Goal: Book appointment/travel/reservation

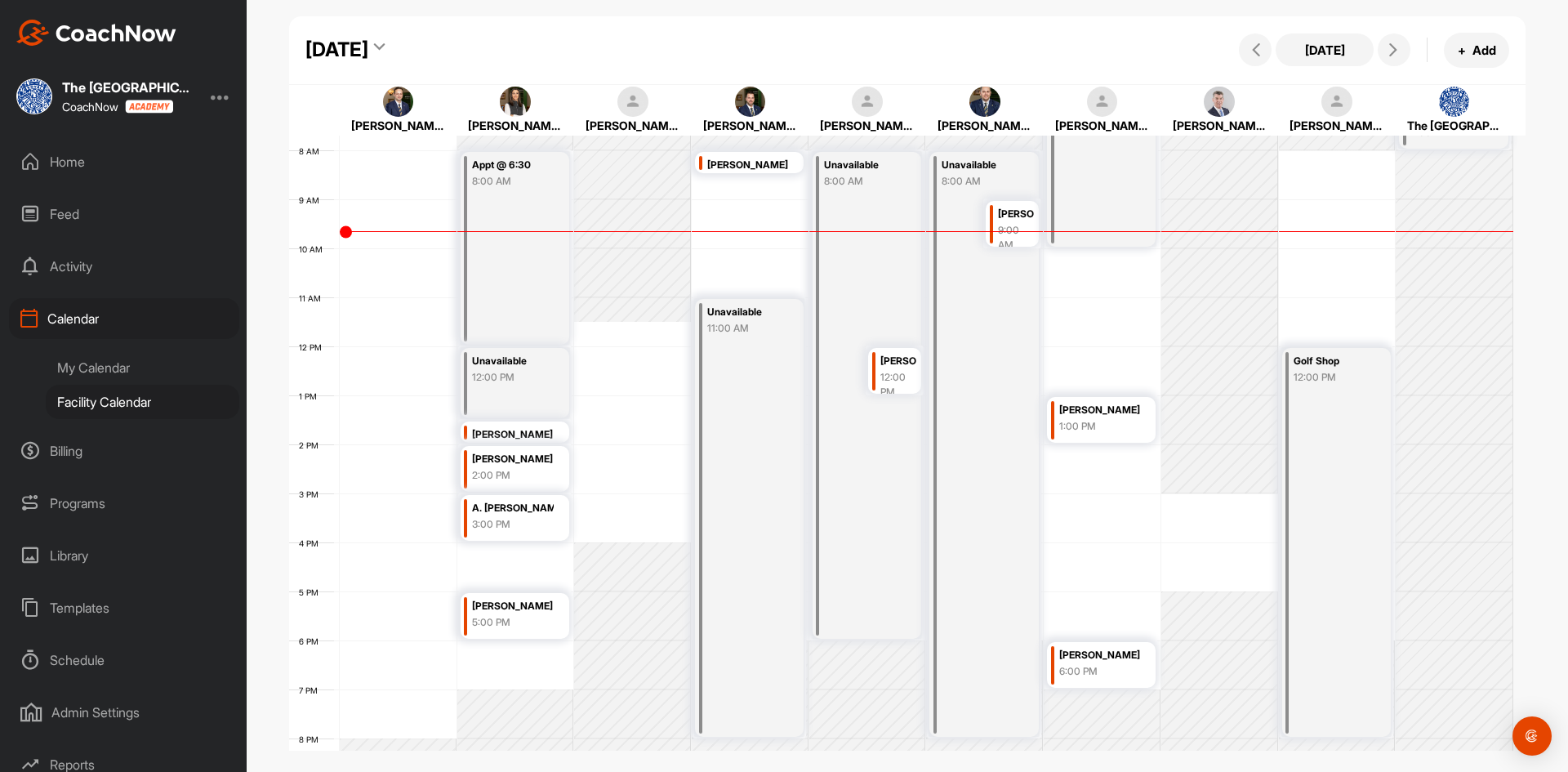
scroll to position [283, 0]
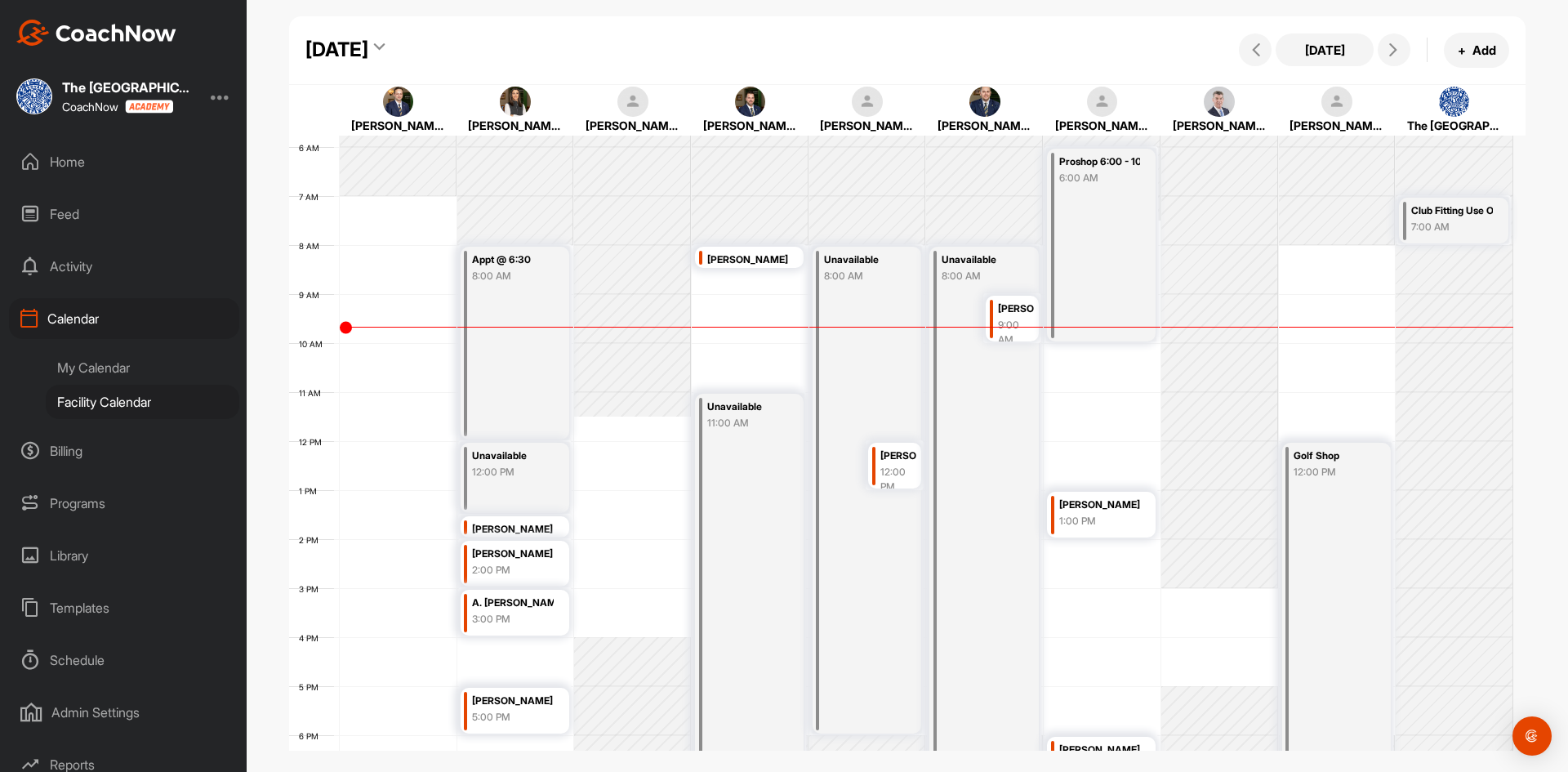
click at [385, 47] on icon at bounding box center [379, 49] width 10 height 16
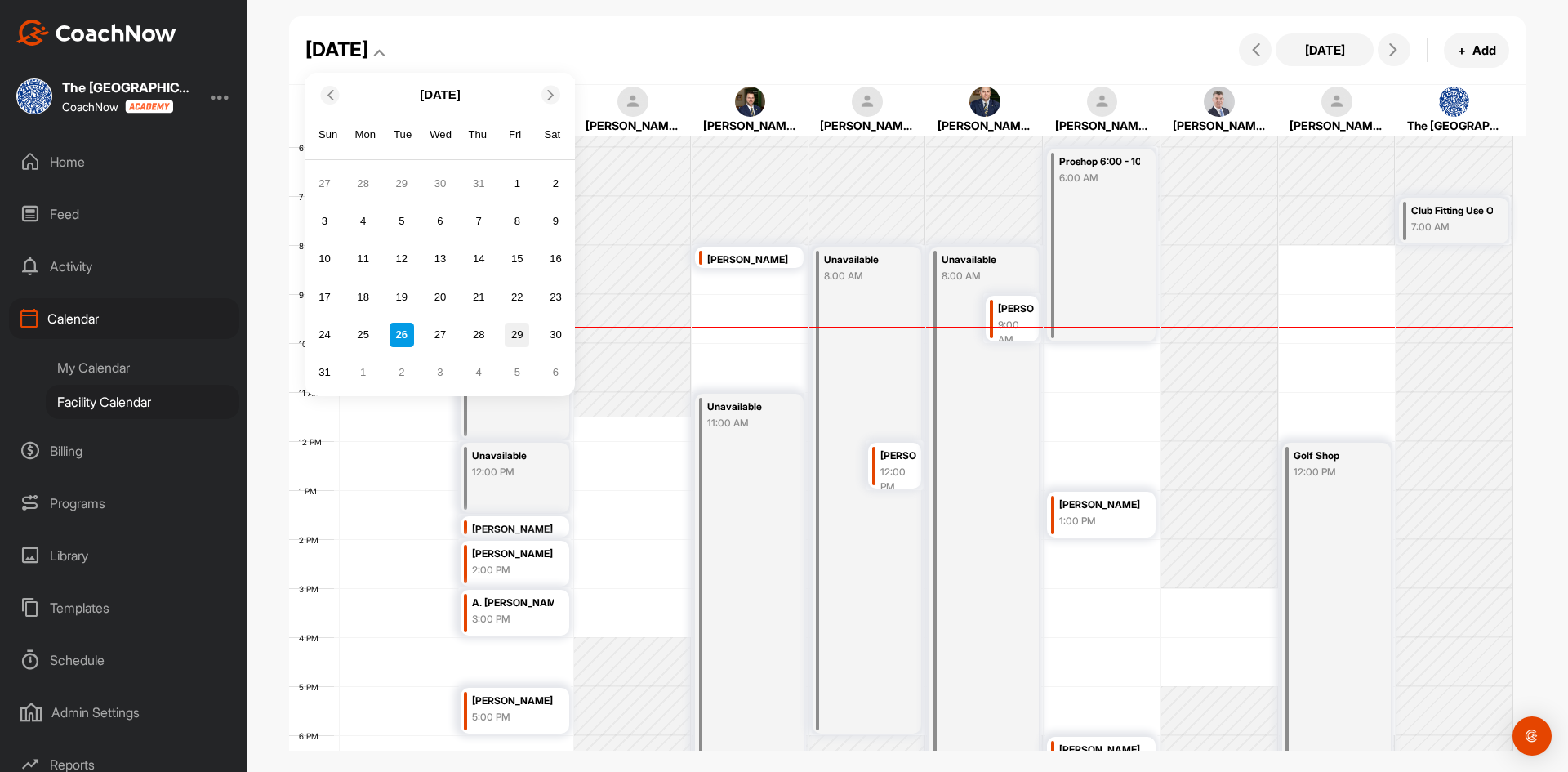
click at [520, 335] on div "29" at bounding box center [517, 335] width 25 height 25
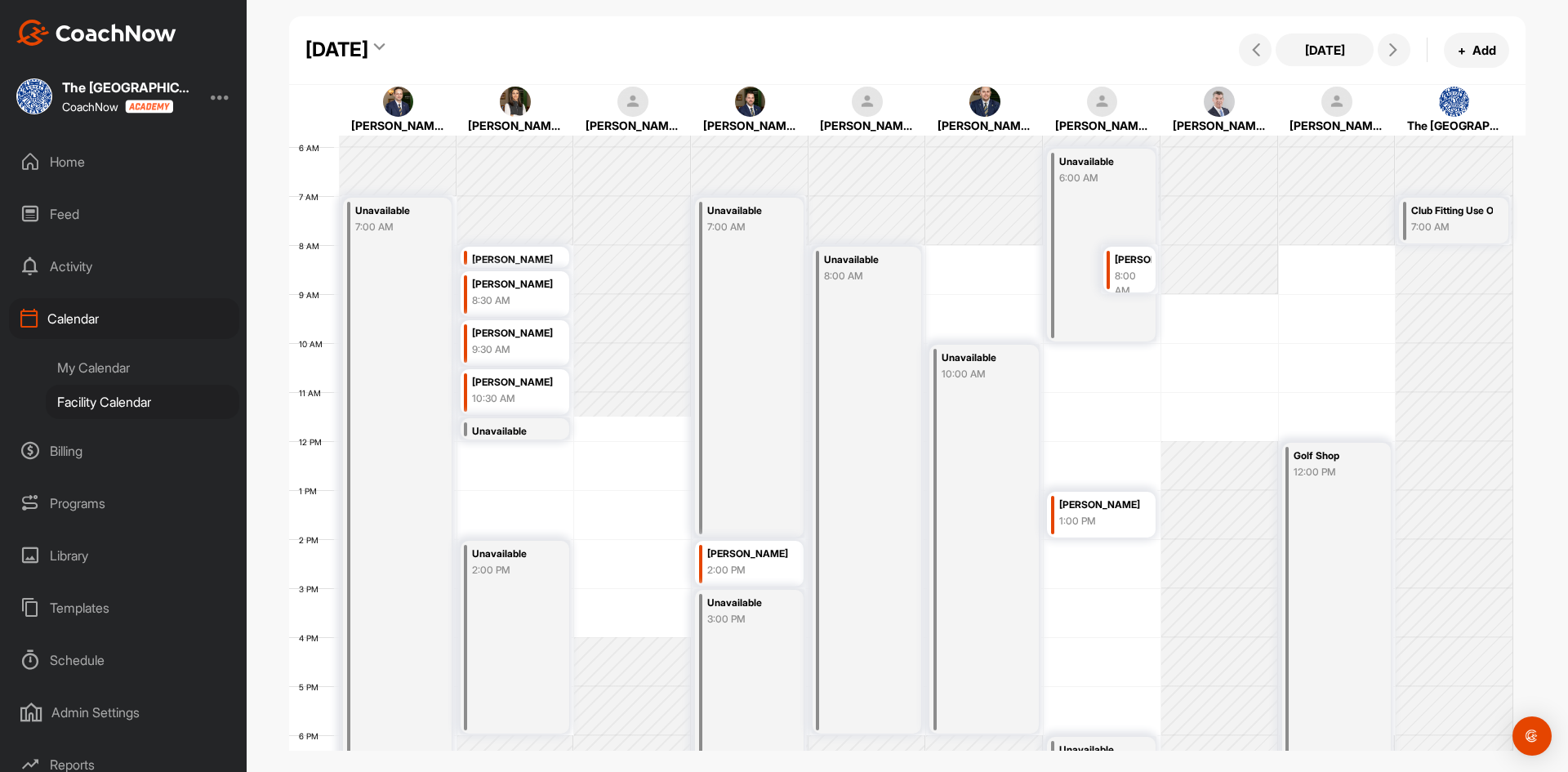
click at [1128, 274] on div "8:00 AM" at bounding box center [1133, 283] width 36 height 29
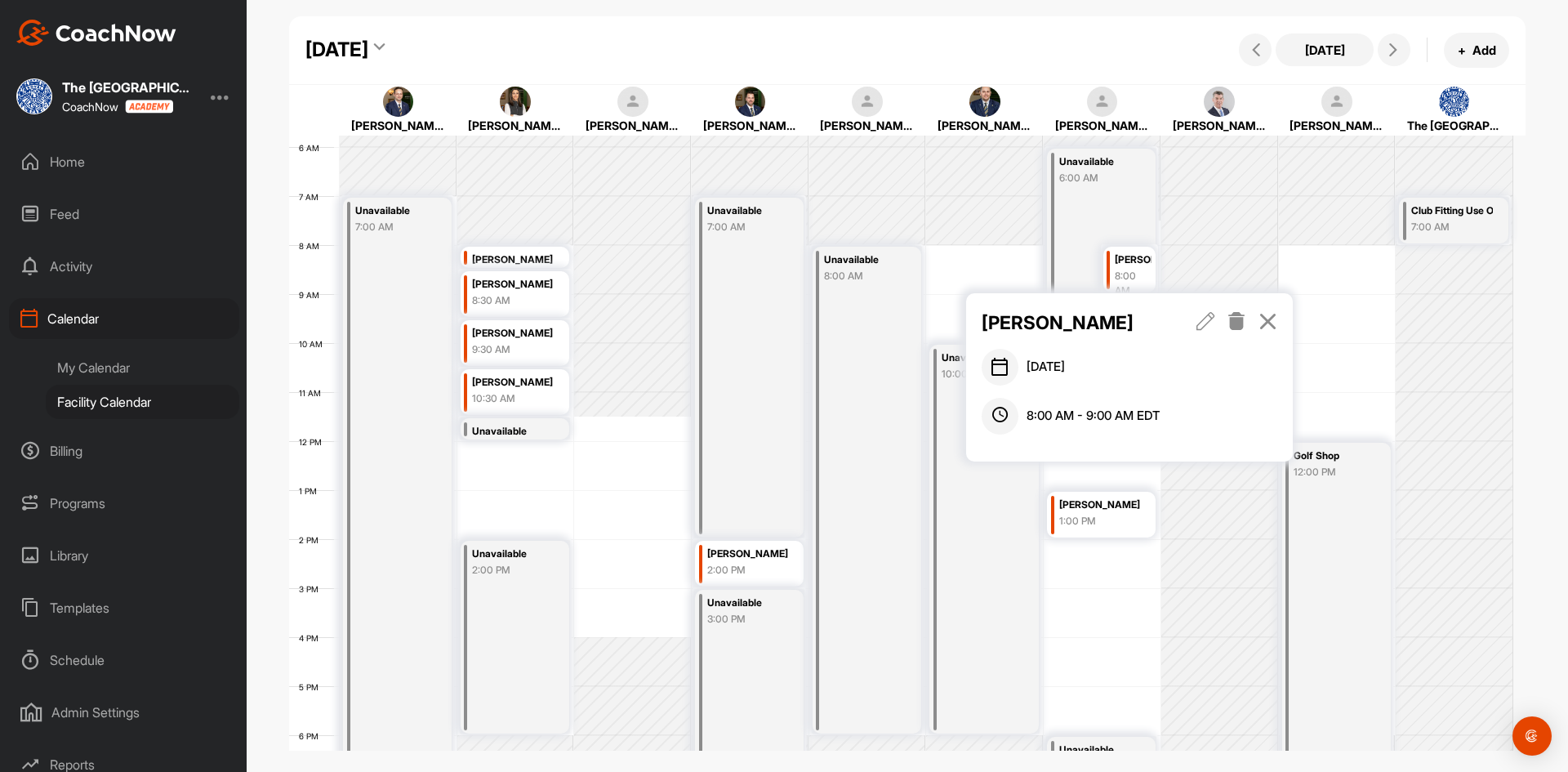
click at [1235, 318] on icon at bounding box center [1237, 320] width 19 height 18
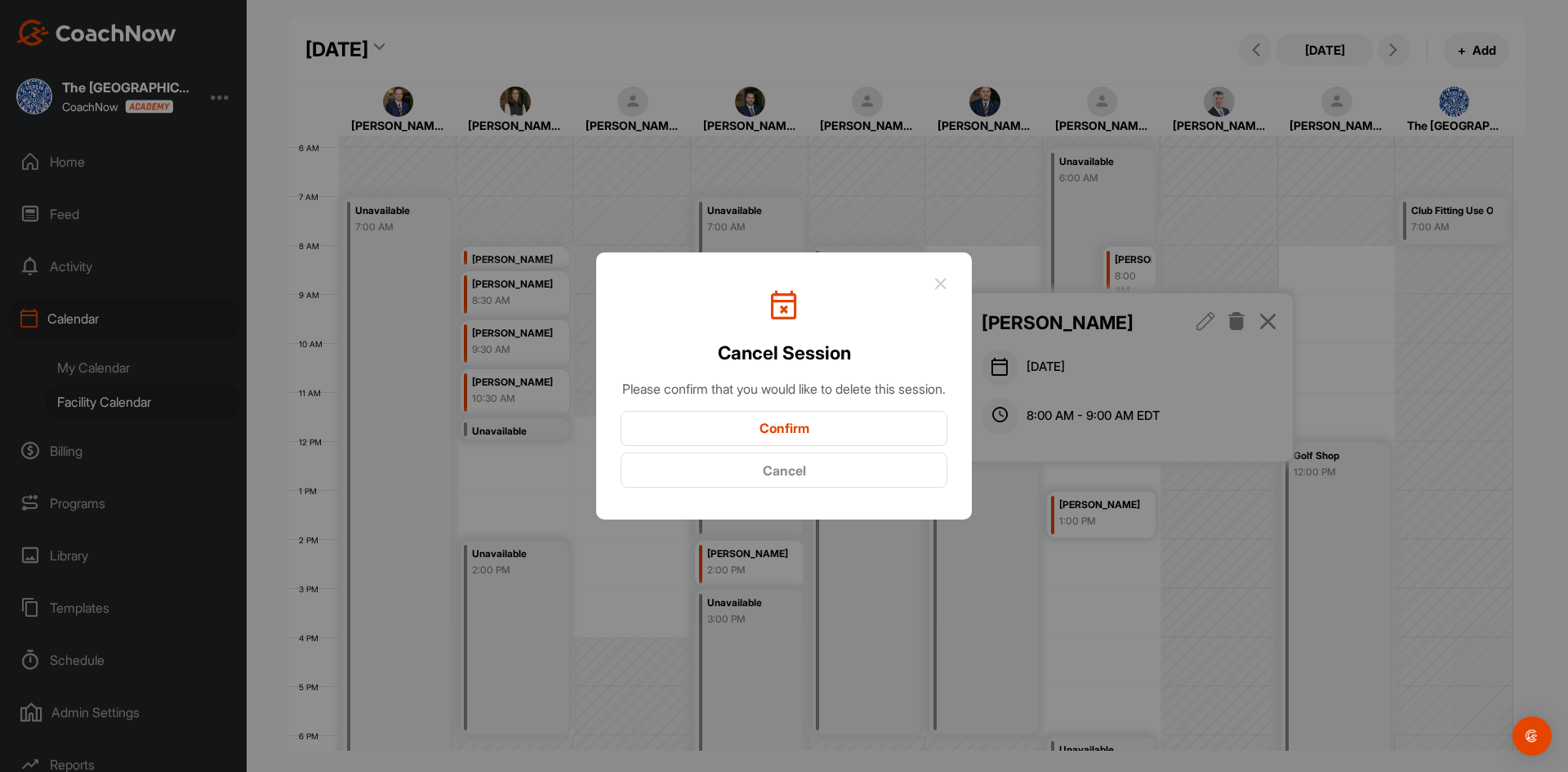
click at [787, 437] on button "Confirm" at bounding box center [784, 428] width 327 height 35
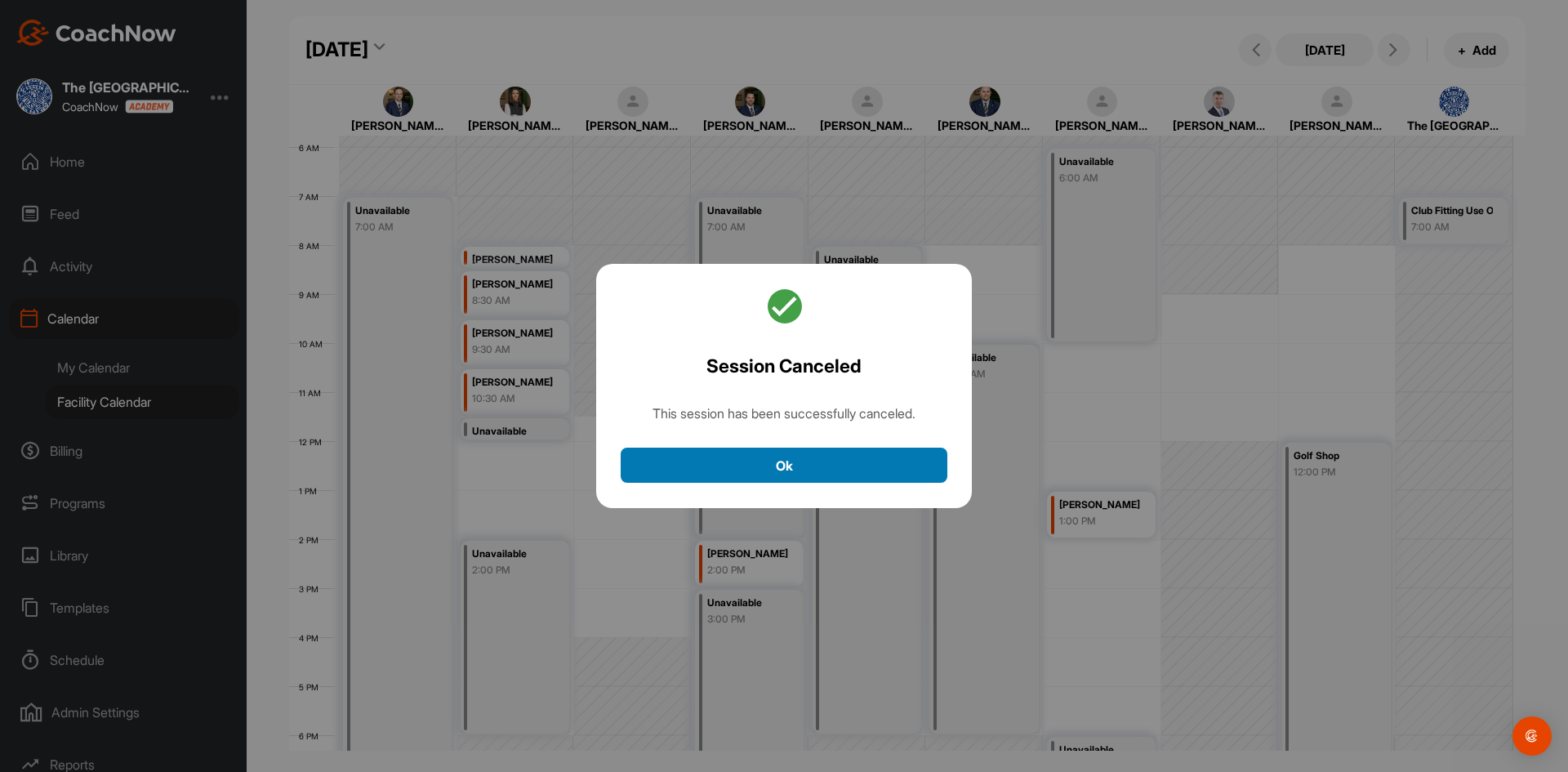
click at [794, 462] on button "Ok" at bounding box center [784, 465] width 327 height 35
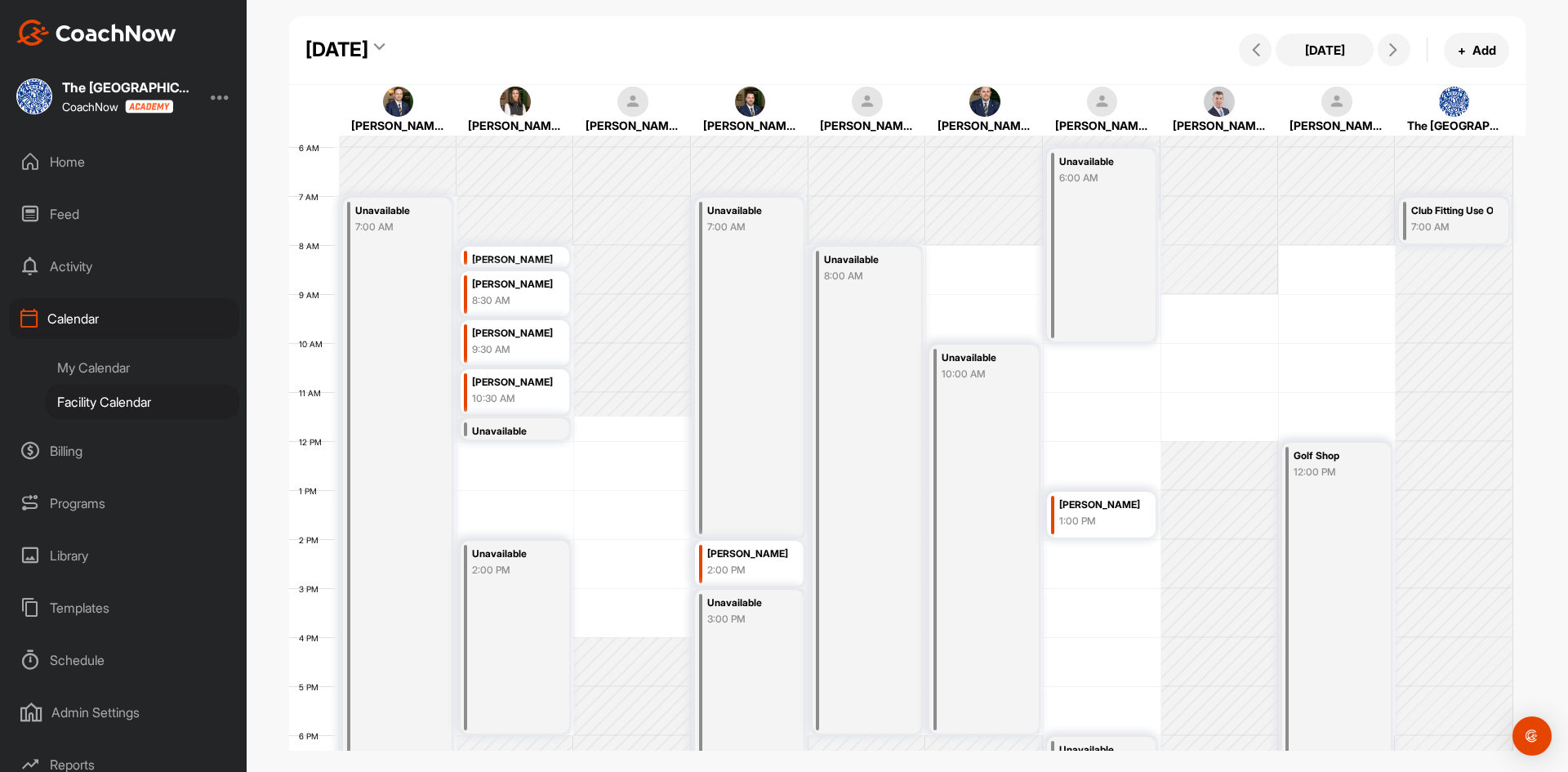
click at [385, 46] on icon at bounding box center [379, 49] width 10 height 16
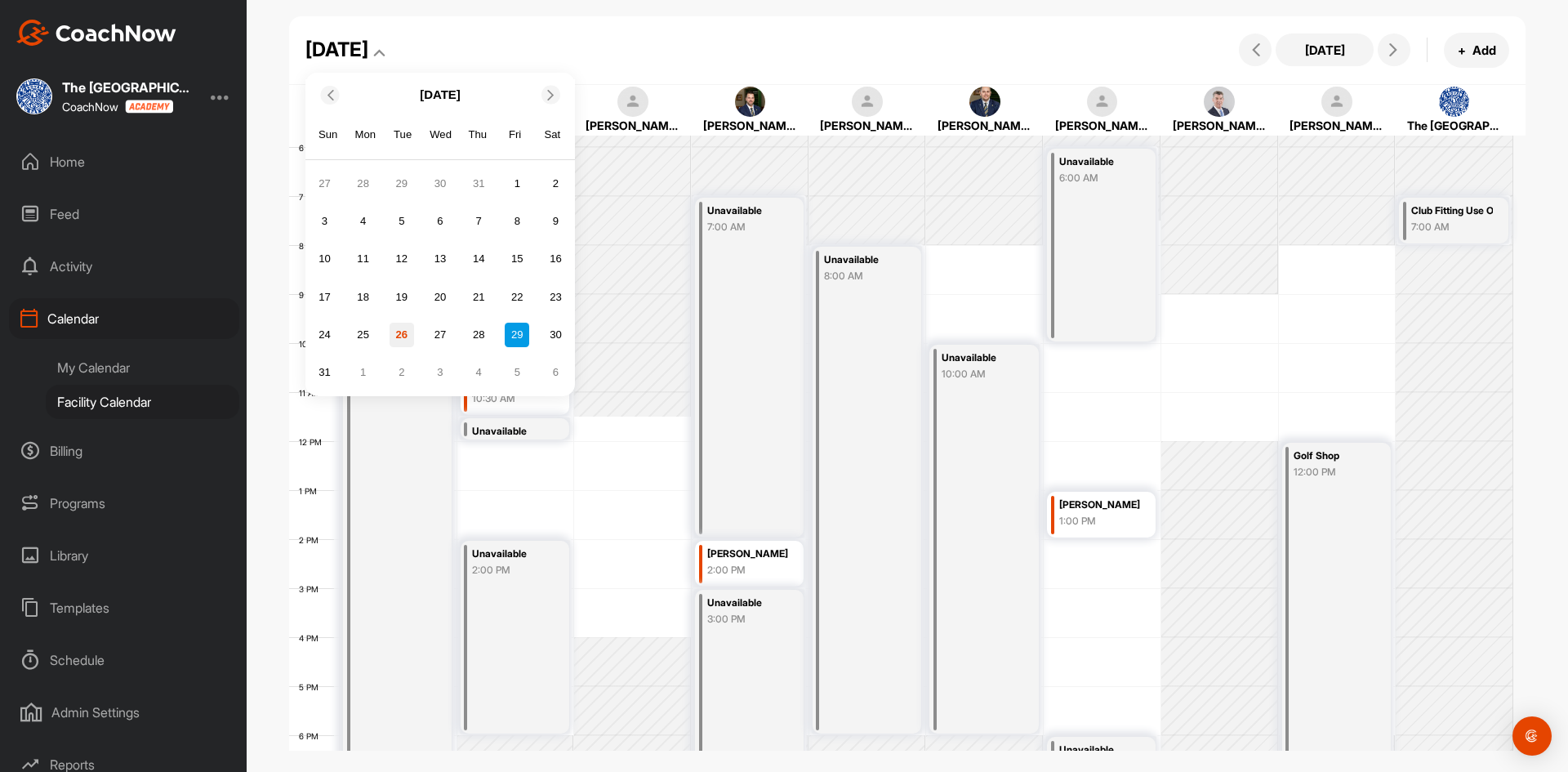
click at [403, 335] on div "26" at bounding box center [402, 335] width 25 height 25
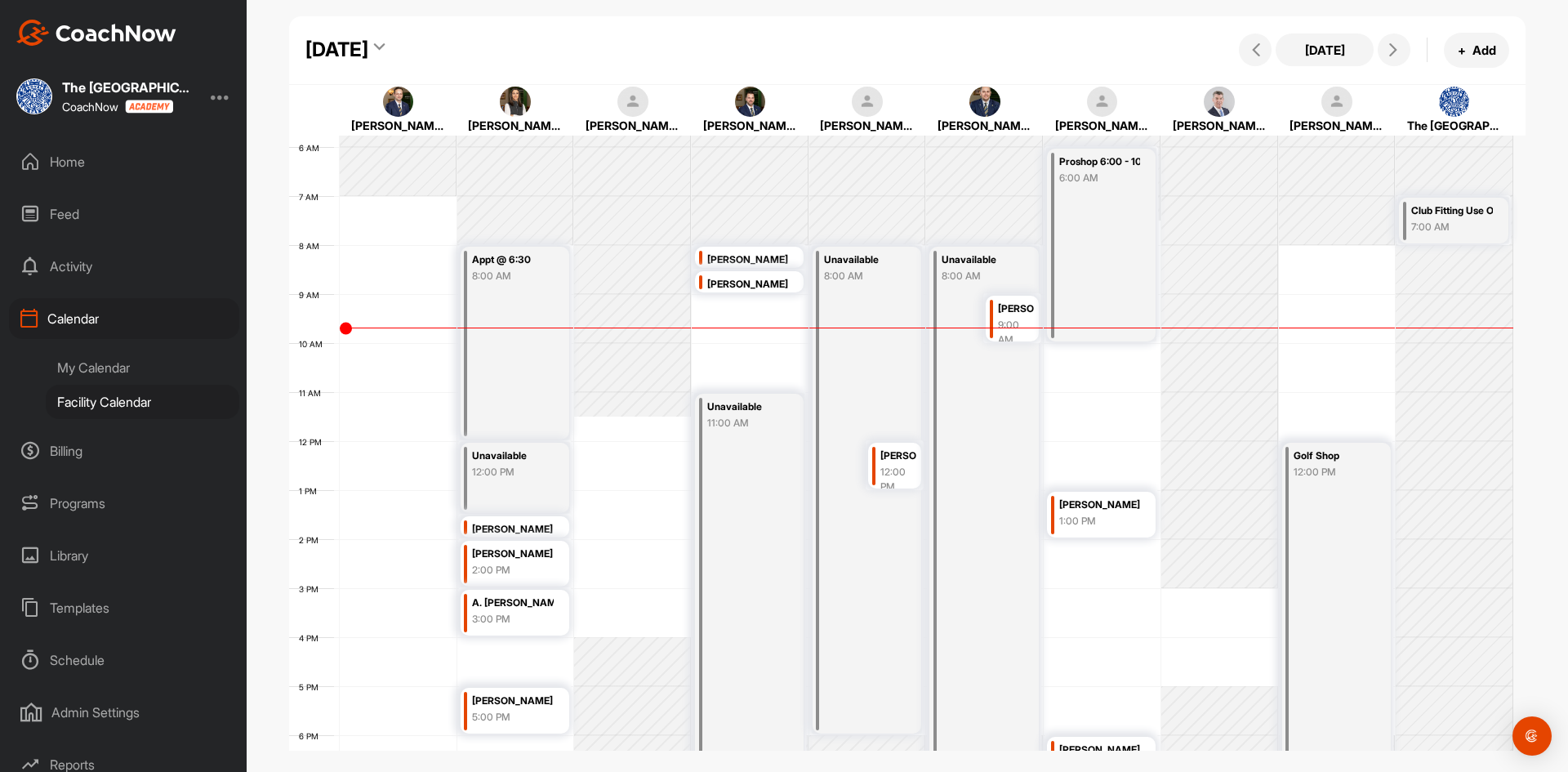
click at [1099, 408] on div "12 AM 1 AM 2 AM 3 AM 4 AM 5 AM 6 AM 7 AM 8 AM 9 AM 10 AM 11 AM 12 PM 1 PM 2 PM …" at bounding box center [901, 440] width 1224 height 1175
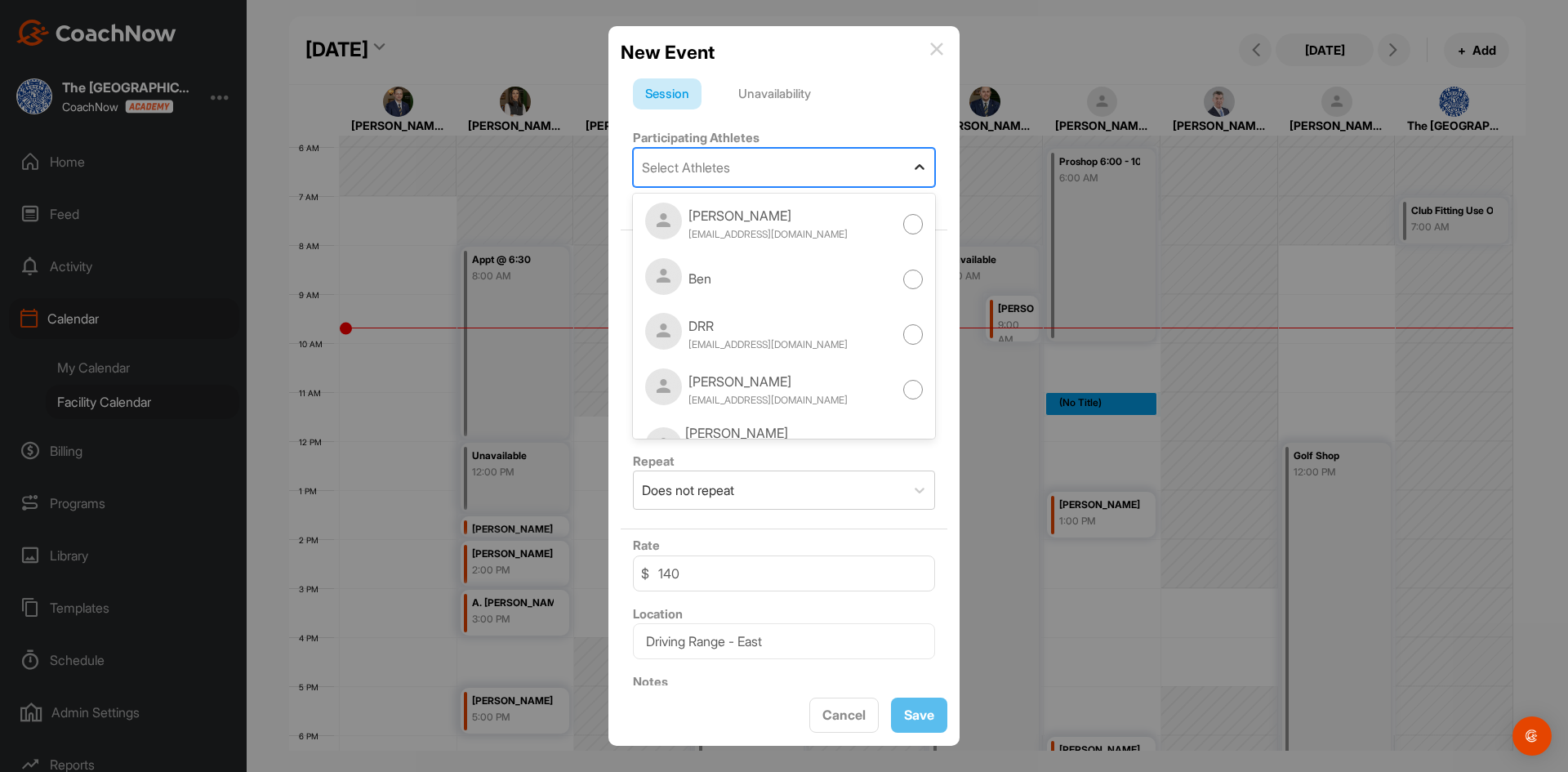
click at [911, 168] on icon at bounding box center [919, 167] width 16 height 16
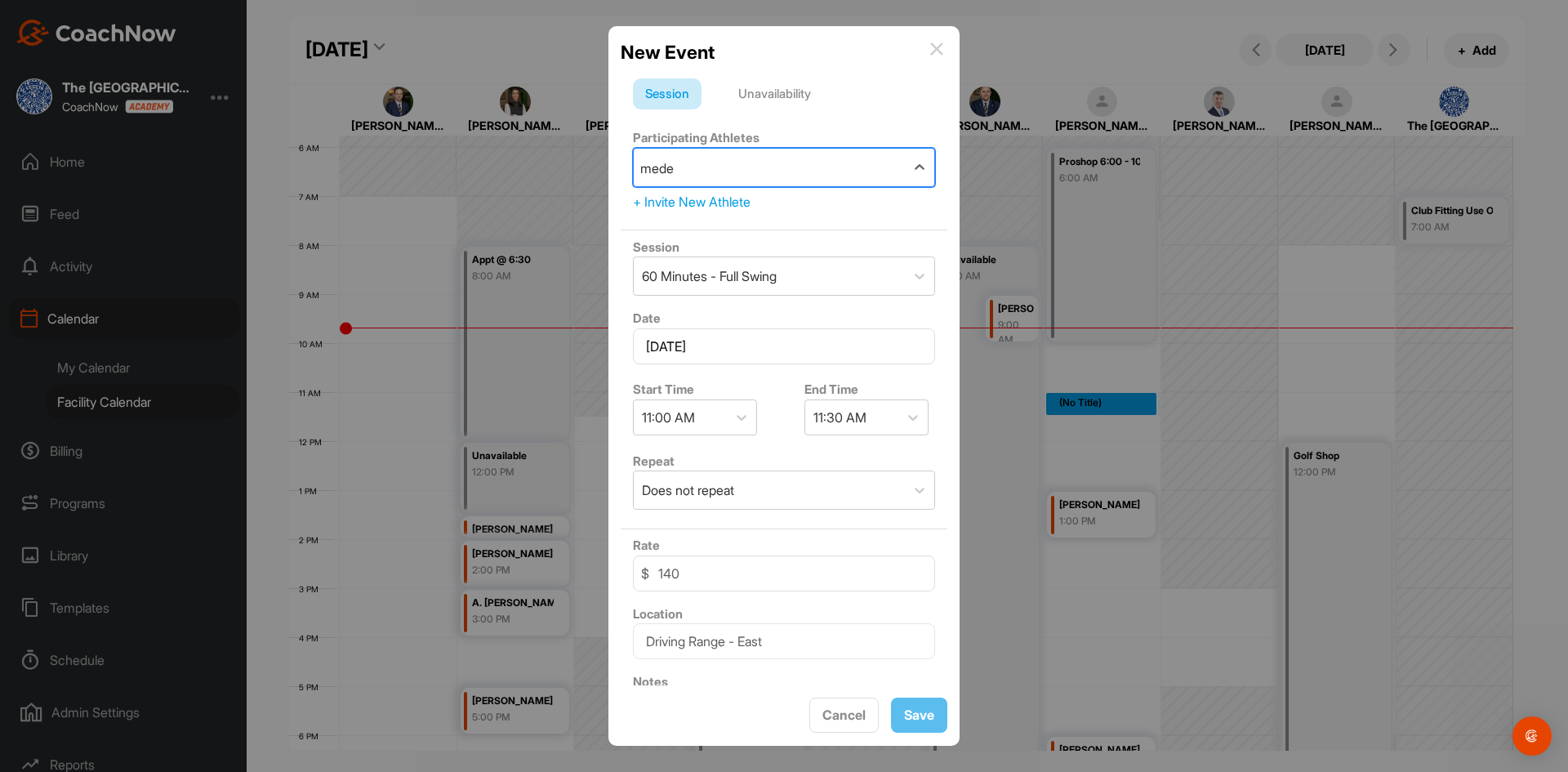
type input "[PERSON_NAME]"
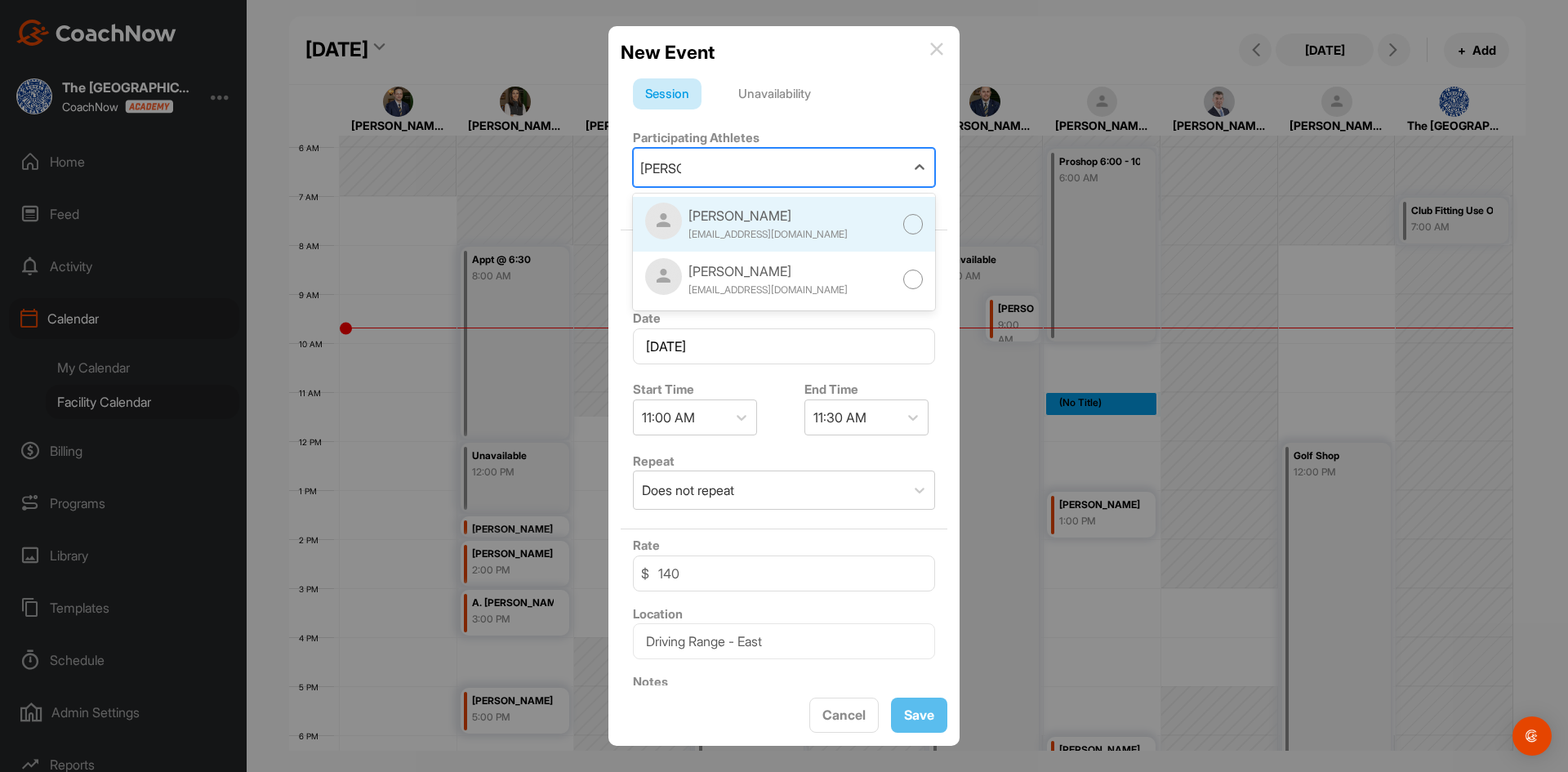
click at [904, 231] on div at bounding box center [914, 224] width 21 height 21
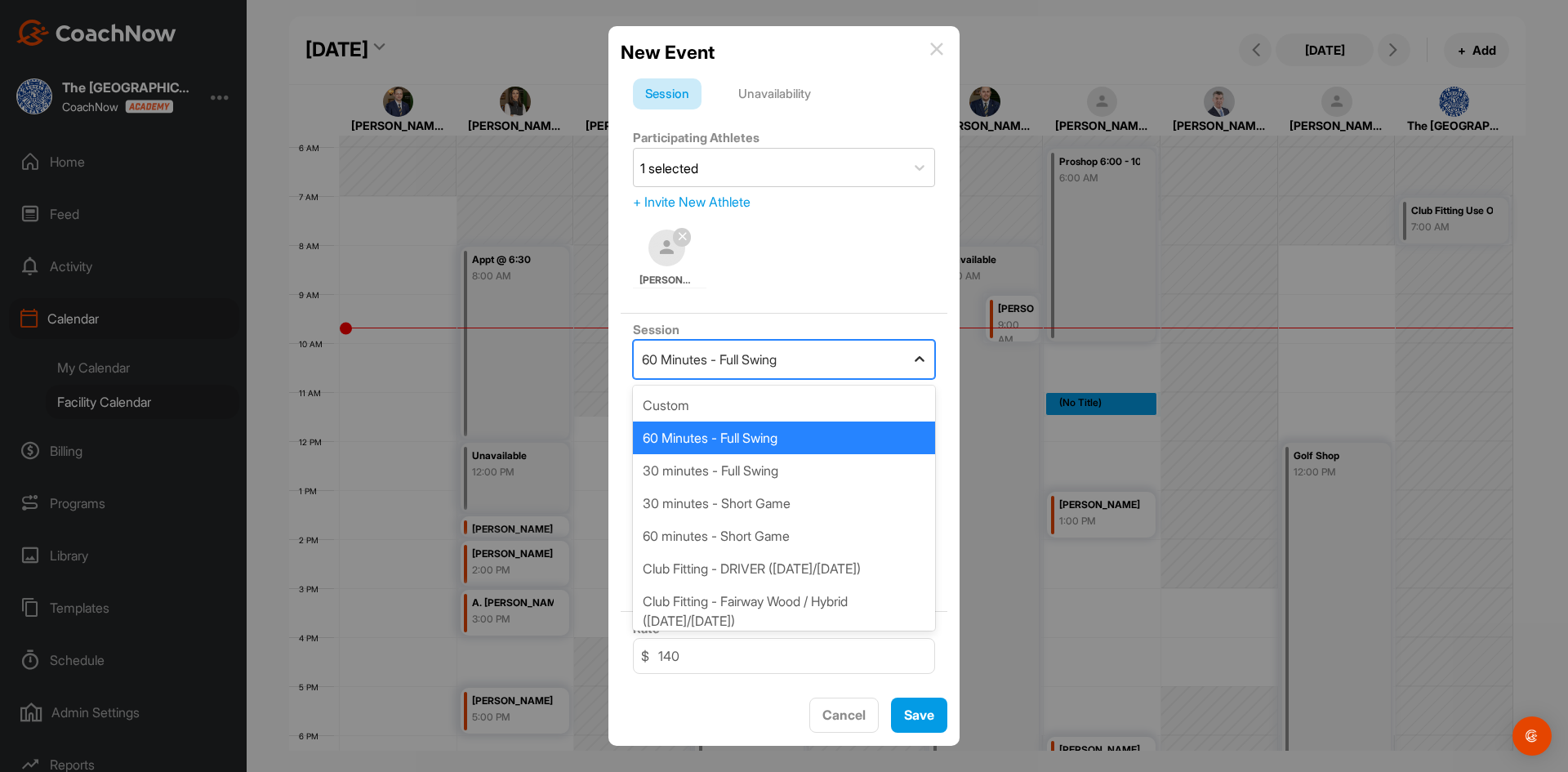
click at [911, 361] on icon at bounding box center [919, 359] width 16 height 16
click at [816, 432] on div "60 Minutes - Full Swing" at bounding box center [784, 437] width 302 height 33
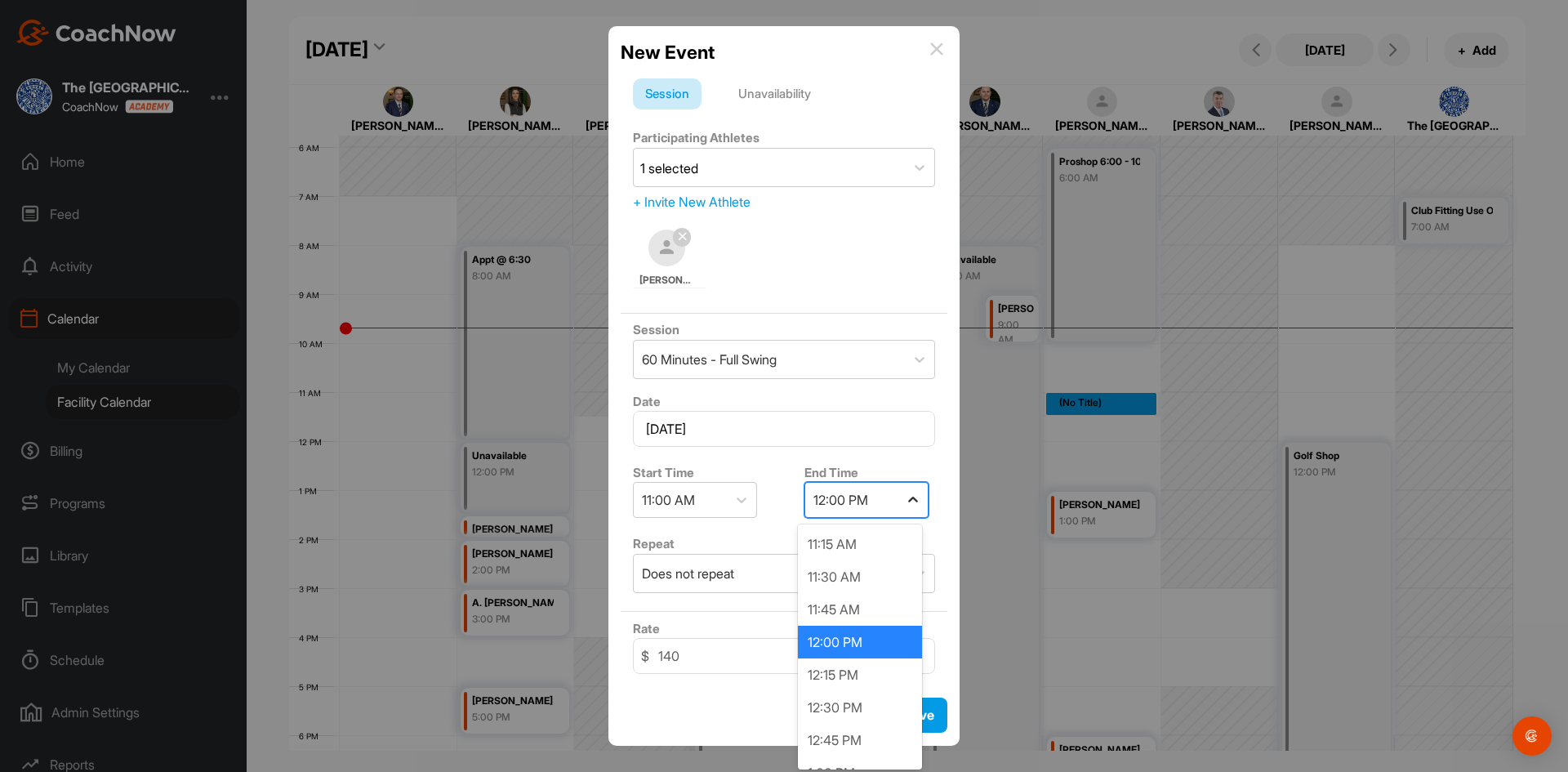
click at [908, 501] on icon at bounding box center [912, 499] width 16 height 16
click at [861, 709] on div "12:30 PM" at bounding box center [859, 707] width 124 height 33
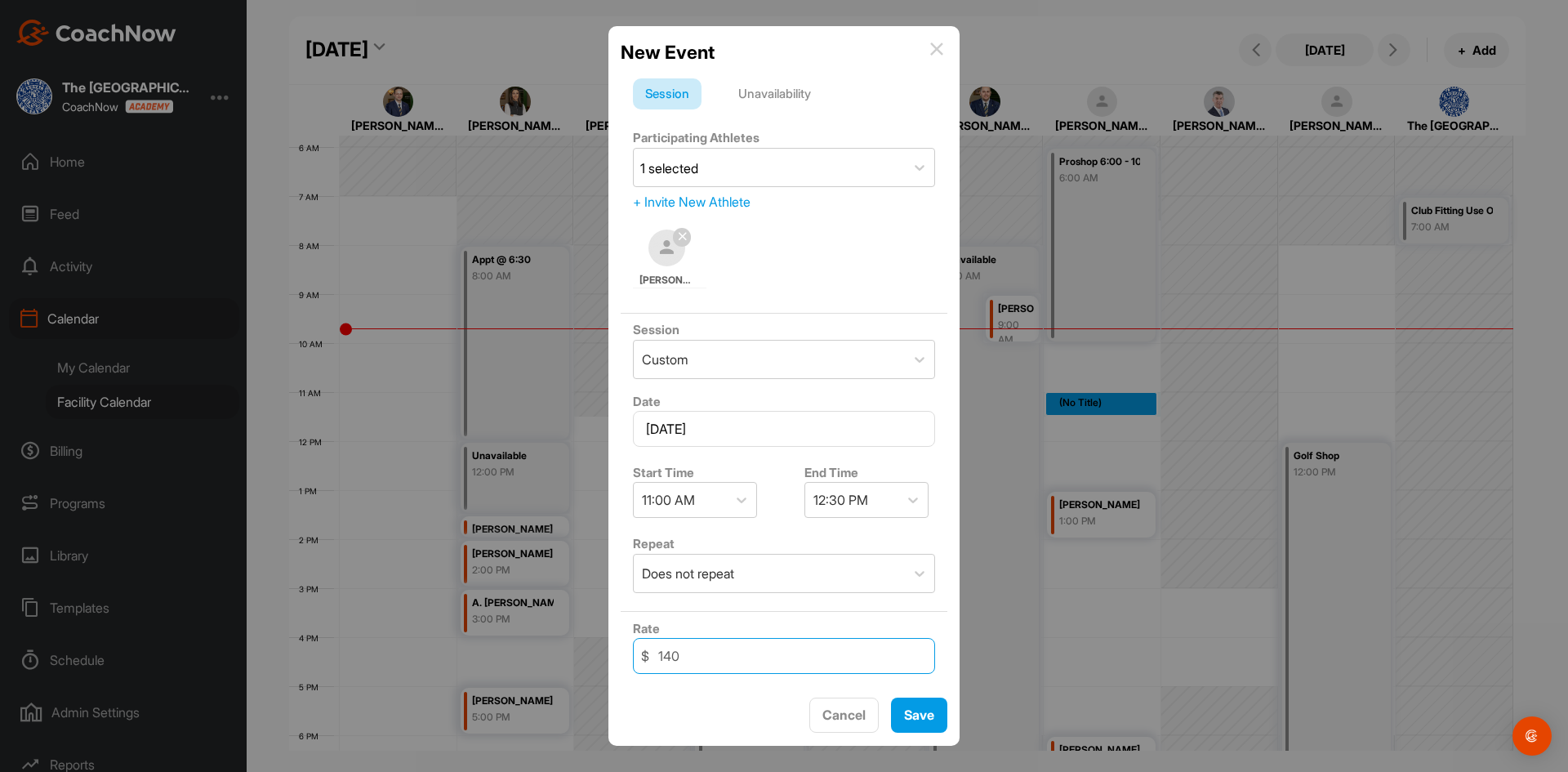
click at [708, 659] on input "140" at bounding box center [784, 656] width 302 height 36
type input "1"
type input "210"
click at [911, 709] on button "Save" at bounding box center [920, 714] width 57 height 35
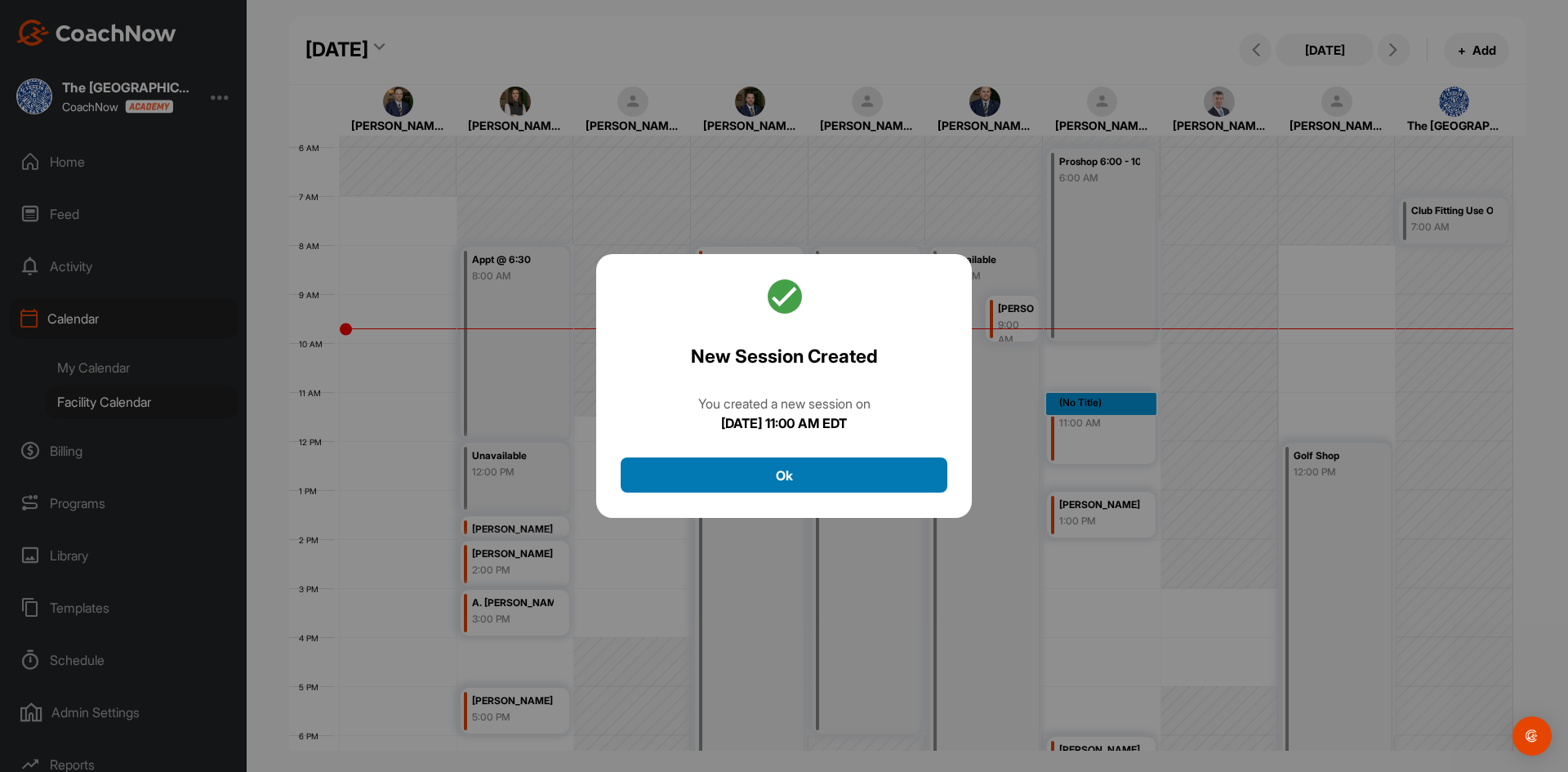
click at [787, 474] on button "Ok" at bounding box center [784, 474] width 327 height 35
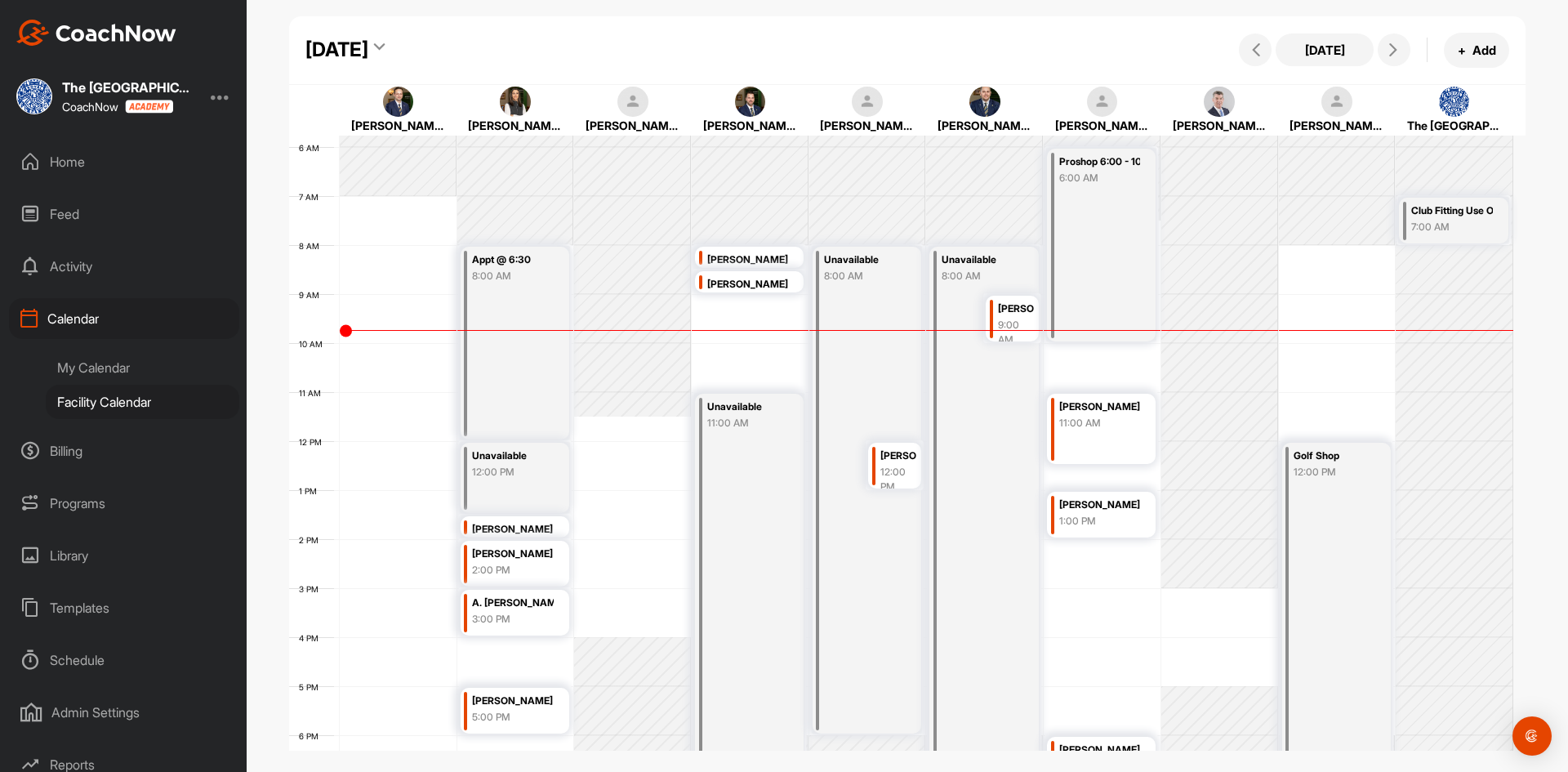
click at [385, 48] on icon at bounding box center [379, 49] width 10 height 16
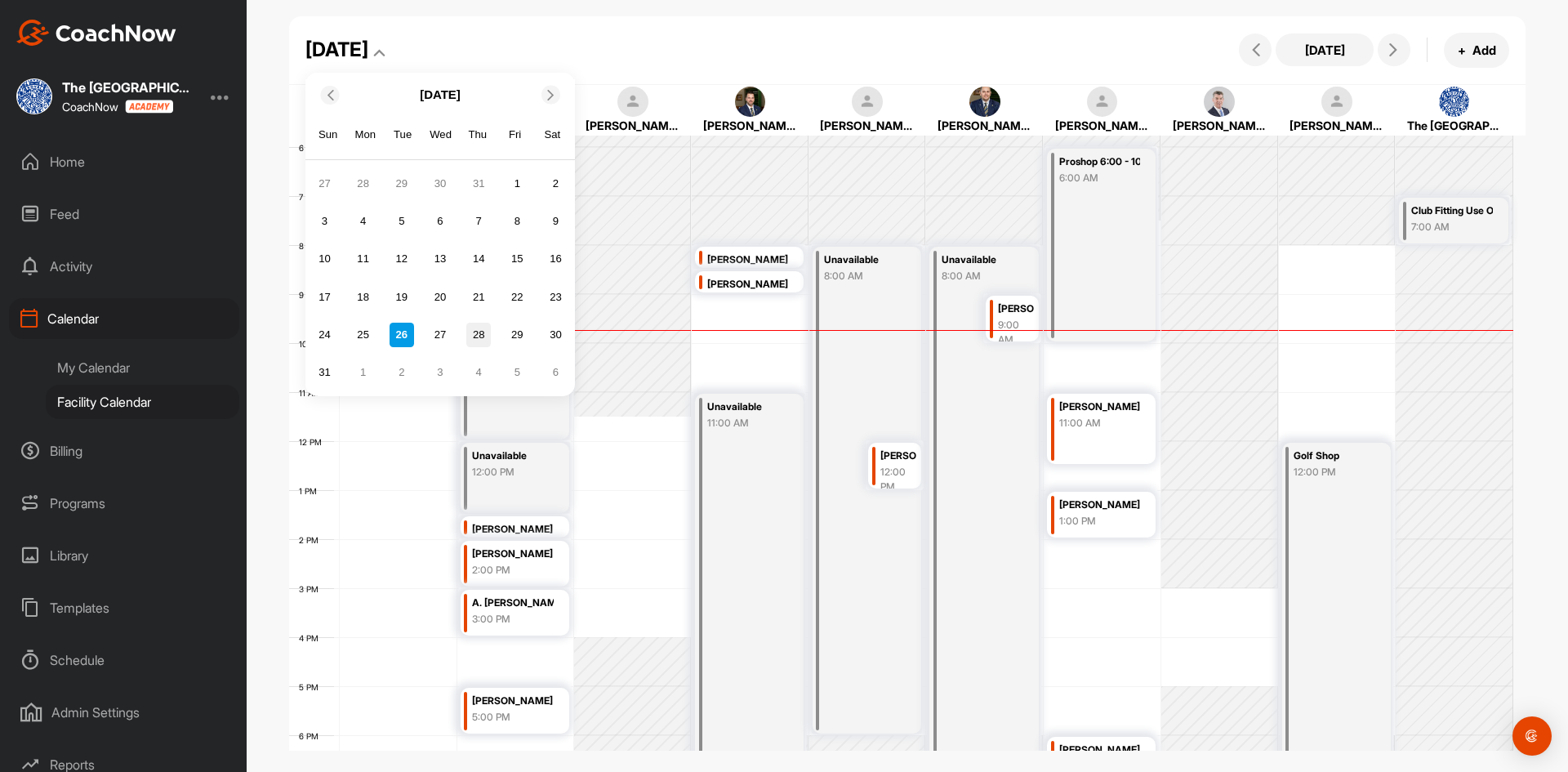
click at [484, 338] on div "28" at bounding box center [478, 335] width 25 height 25
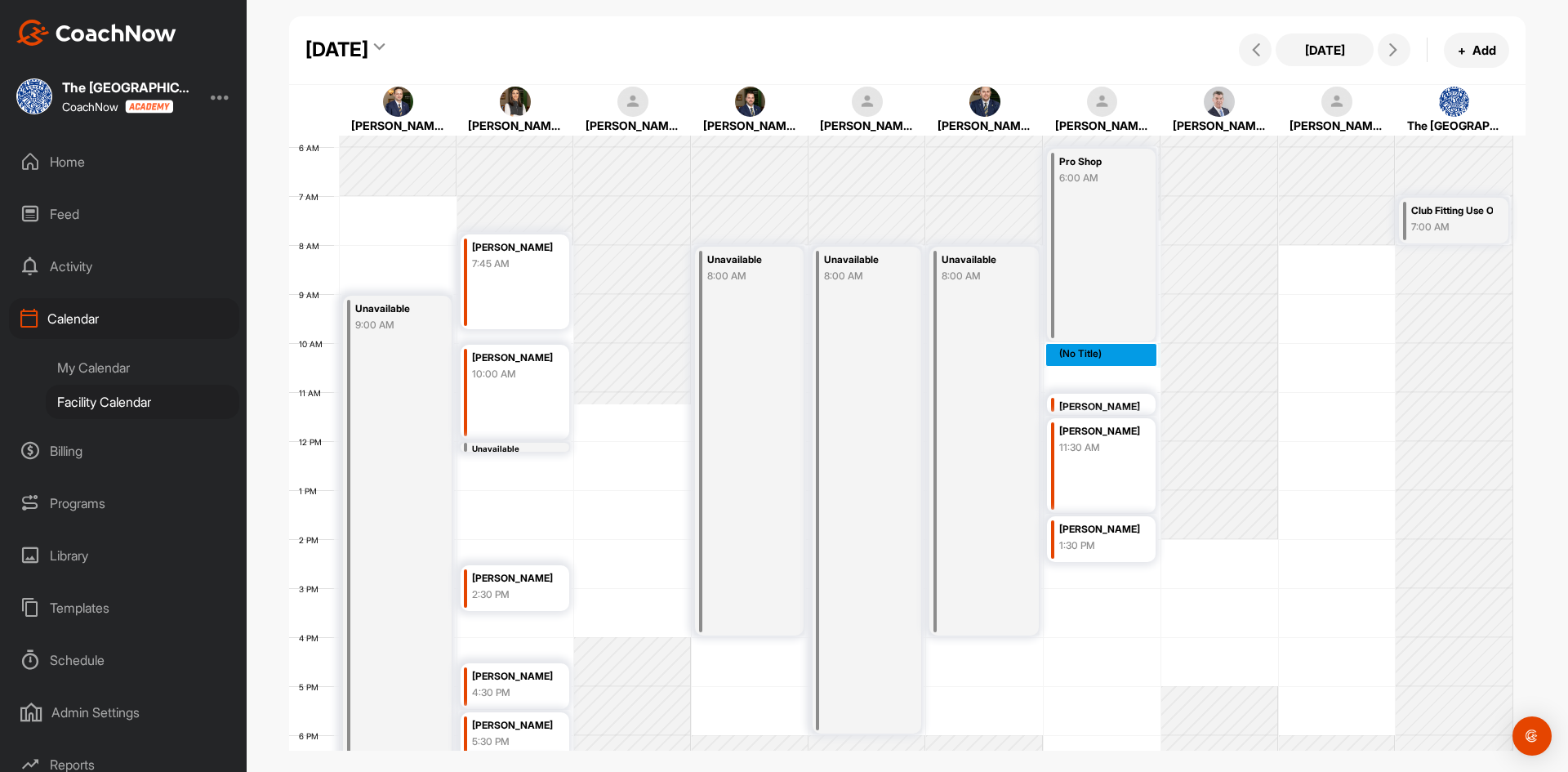
click at [1085, 352] on div "12 AM 1 AM 2 AM 3 AM 4 AM 5 AM 6 AM 7 AM 8 AM 9 AM 10 AM 11 AM 12 PM 1 PM 2 PM …" at bounding box center [901, 440] width 1224 height 1175
click at [1096, 374] on div "12 AM 1 AM 2 AM 3 AM 4 AM 5 AM 6 AM 7 AM 8 AM 9 AM 10 AM 11 AM 12 PM 1 PM 2 PM …" at bounding box center [901, 440] width 1224 height 1175
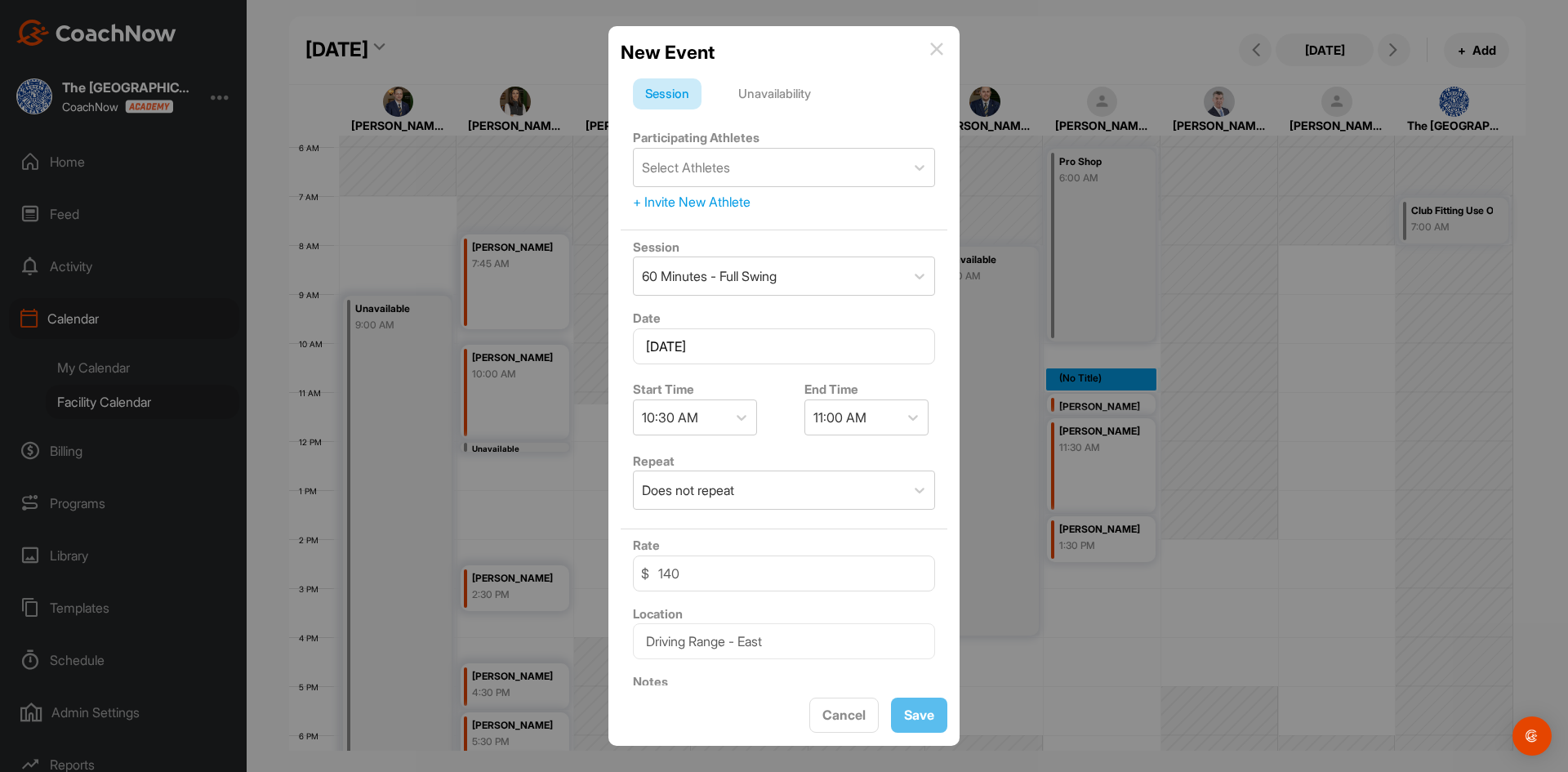
click at [935, 49] on img at bounding box center [937, 49] width 13 height 13
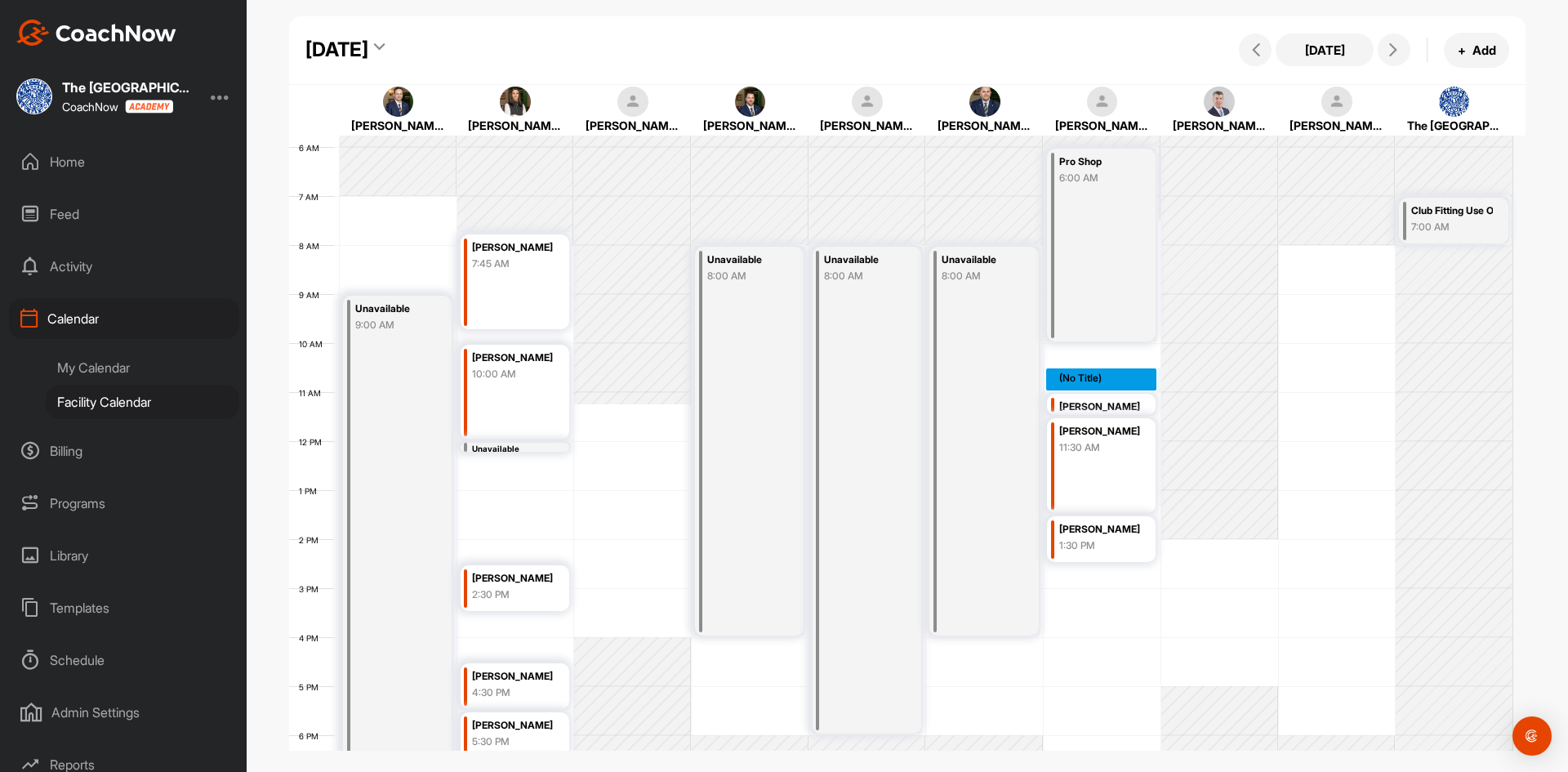
click at [1089, 375] on div "12 AM 1 AM 2 AM 3 AM 4 AM 5 AM 6 AM 7 AM 8 AM 9 AM 10 AM 11 AM 12 PM 1 PM 2 PM …" at bounding box center [901, 440] width 1224 height 1175
click at [1094, 403] on div "[PERSON_NAME]" at bounding box center [1100, 407] width 81 height 19
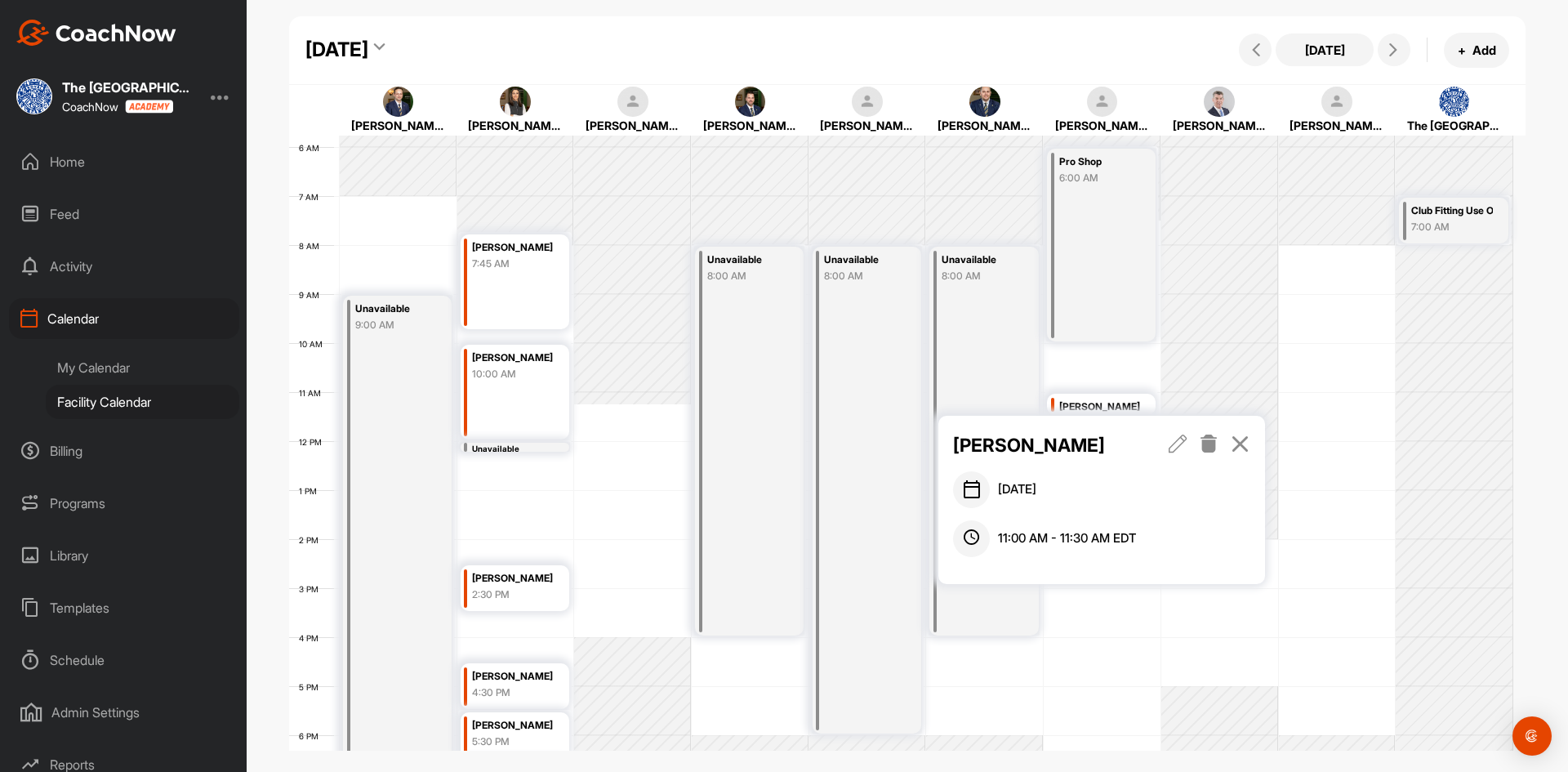
click at [1239, 440] on icon at bounding box center [1240, 443] width 19 height 18
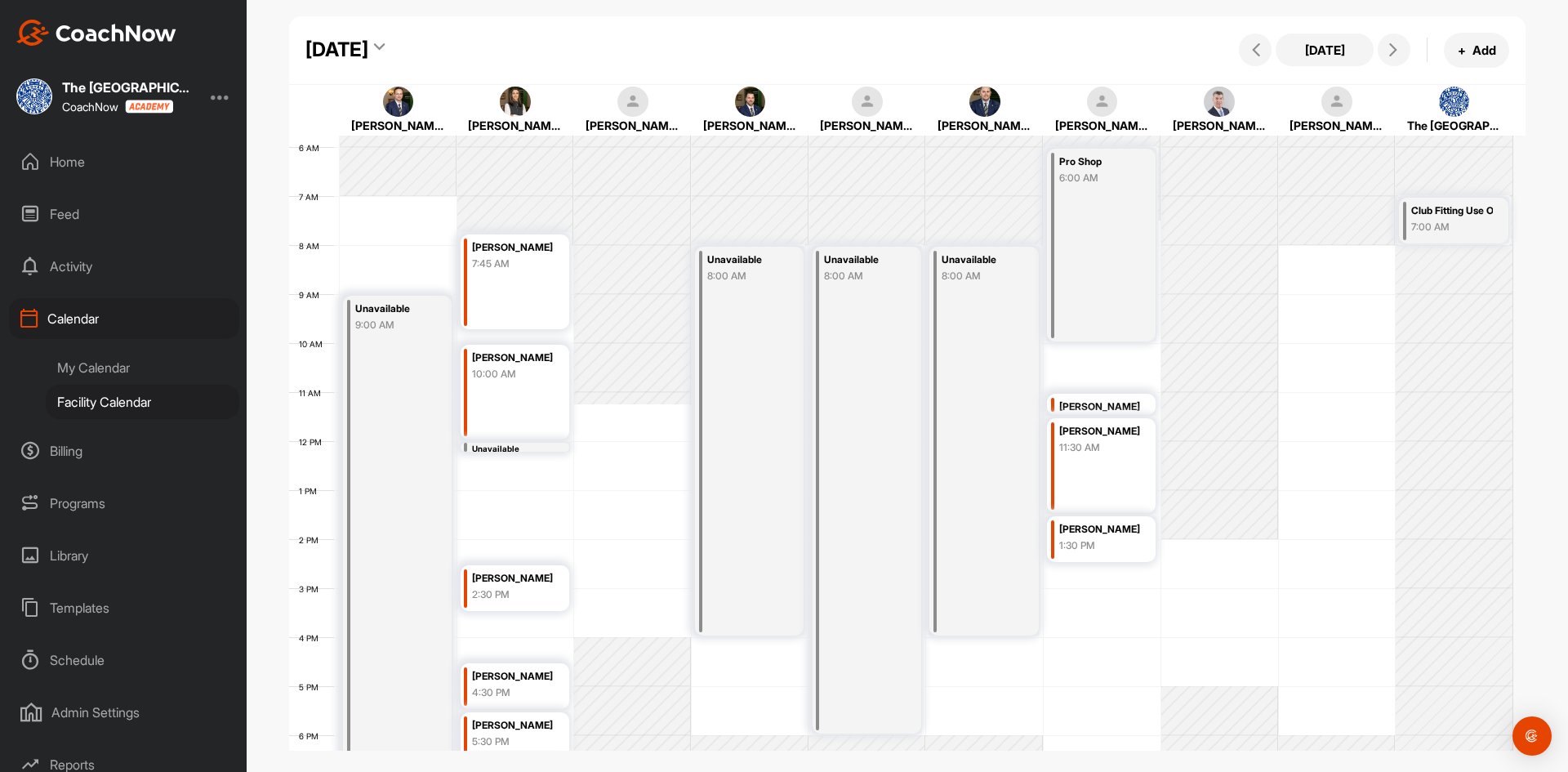
click at [1093, 369] on div "12 AM 1 AM 2 AM 3 AM 4 AM 5 AM 6 AM 7 AM 8 AM 9 AM 10 AM 11 AM 12 PM 1 PM 2 PM …" at bounding box center [901, 440] width 1224 height 1175
click at [385, 45] on icon at bounding box center [379, 49] width 10 height 16
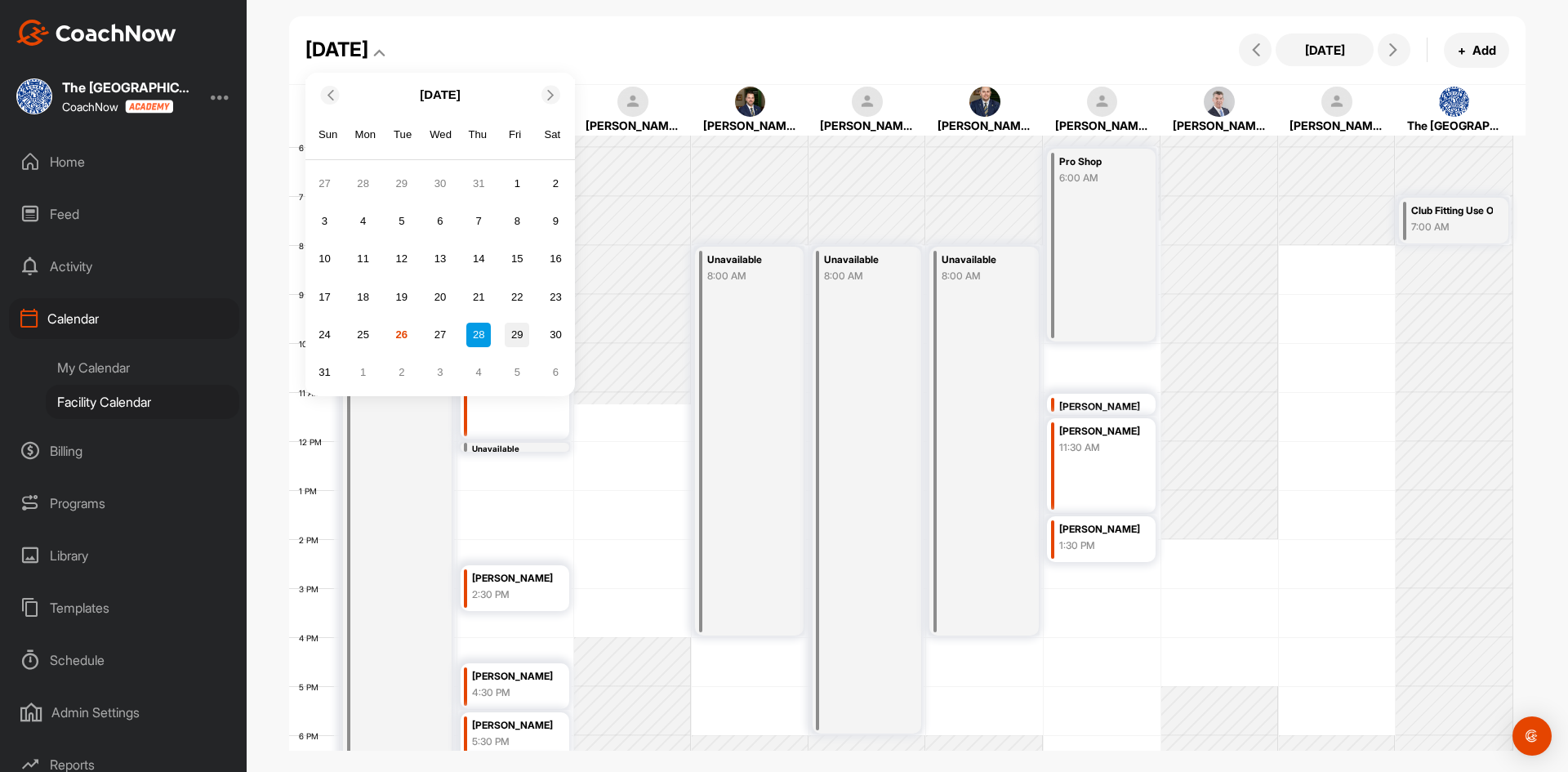
click at [518, 335] on div "29" at bounding box center [517, 335] width 25 height 25
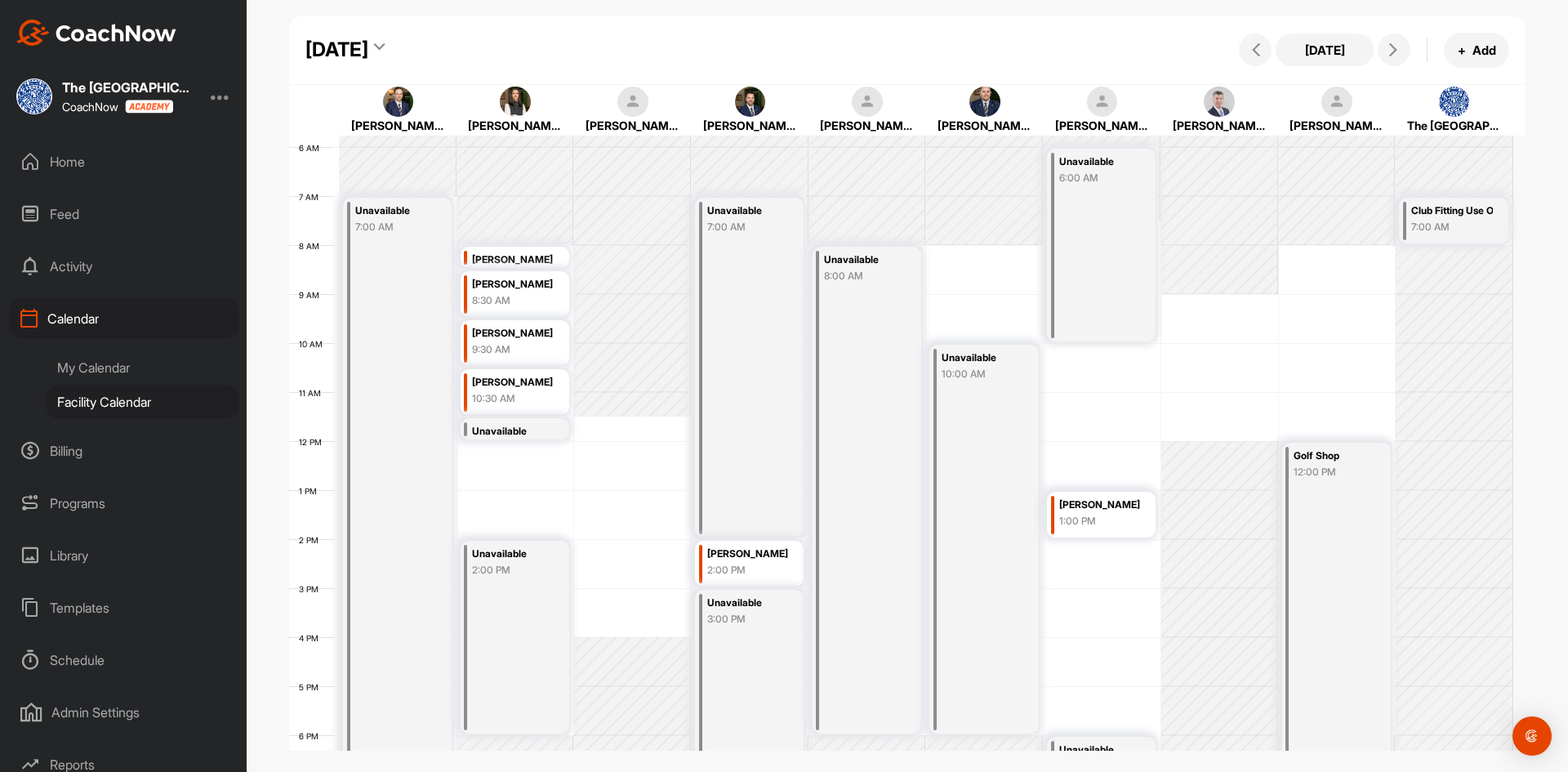
click at [385, 47] on icon at bounding box center [379, 49] width 10 height 16
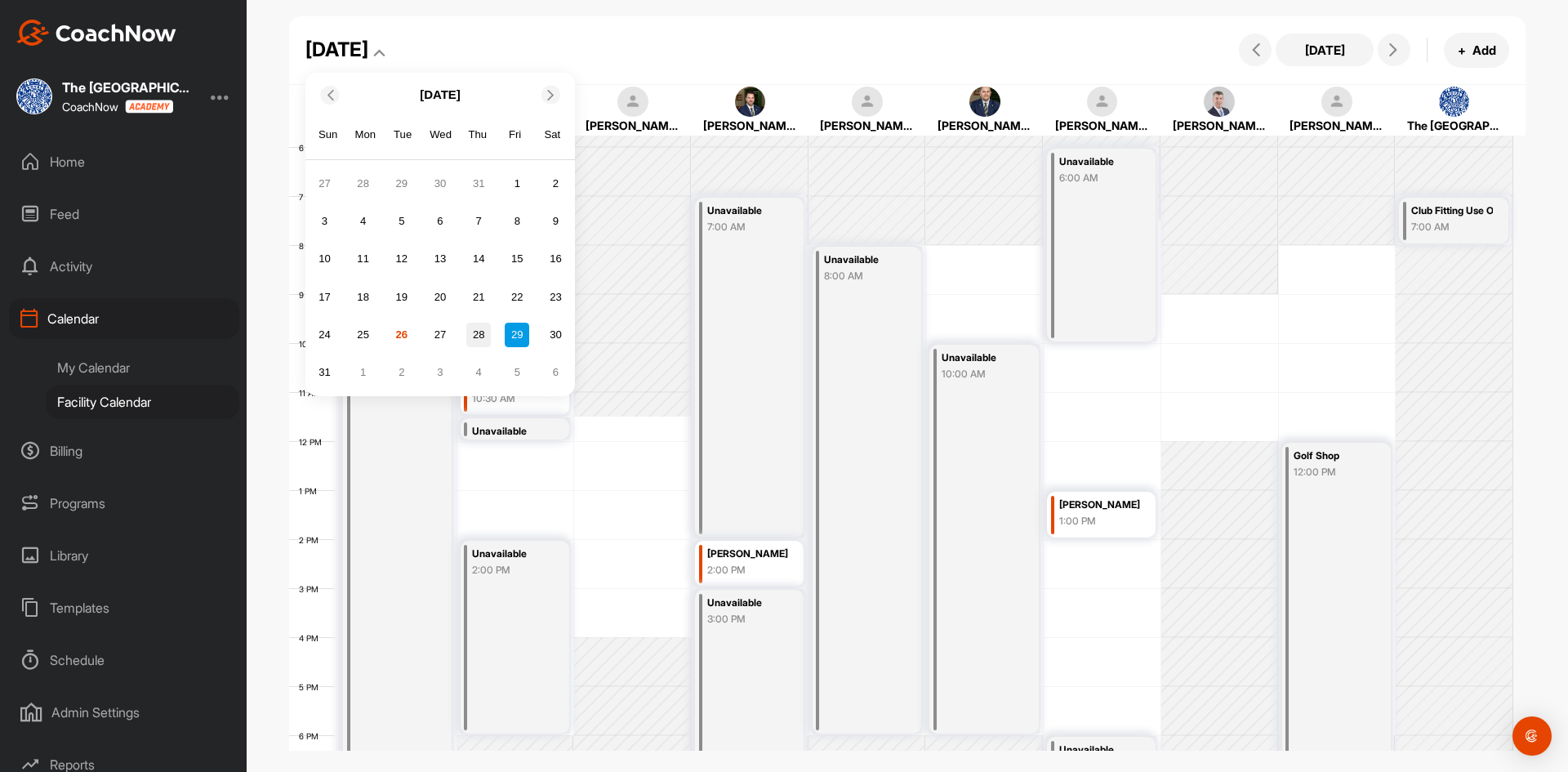
click at [483, 331] on div "28" at bounding box center [478, 335] width 25 height 25
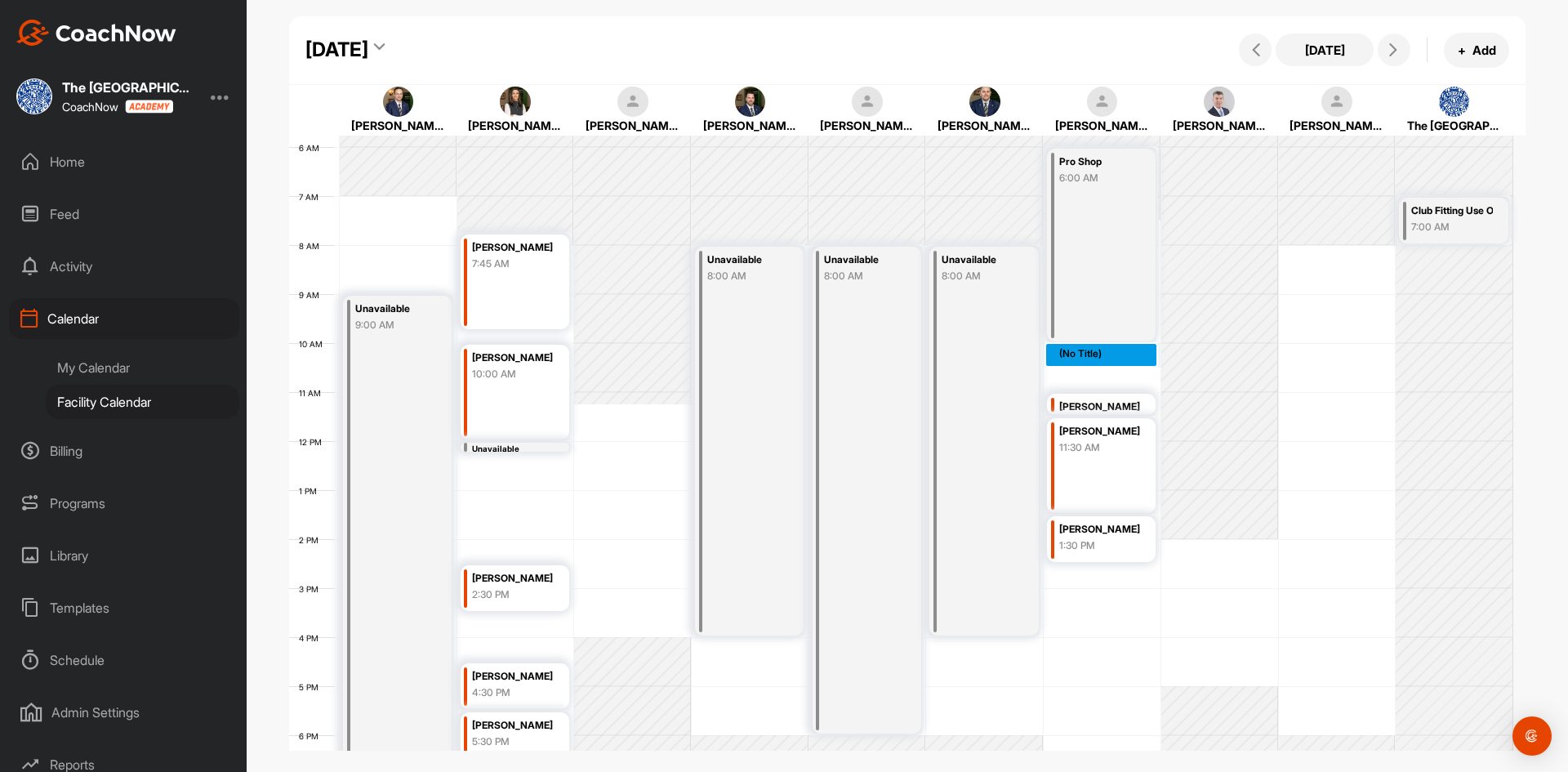
click at [1072, 366] on div "12 AM 1 AM 2 AM 3 AM 4 AM 5 AM 6 AM 7 AM 8 AM 9 AM 10 AM 11 AM 12 PM 1 PM 2 PM …" at bounding box center [901, 440] width 1224 height 1175
click at [1091, 369] on div "12 AM 1 AM 2 AM 3 AM 4 AM 5 AM 6 AM 7 AM 8 AM 9 AM 10 AM 11 AM 12 PM 1 PM 2 PM …" at bounding box center [901, 440] width 1224 height 1175
click at [1091, 354] on div "12 AM 1 AM 2 AM 3 AM 4 AM 5 AM 6 AM 7 AM 8 AM 9 AM 10 AM 11 AM 12 PM 1 PM 2 PM …" at bounding box center [901, 440] width 1224 height 1175
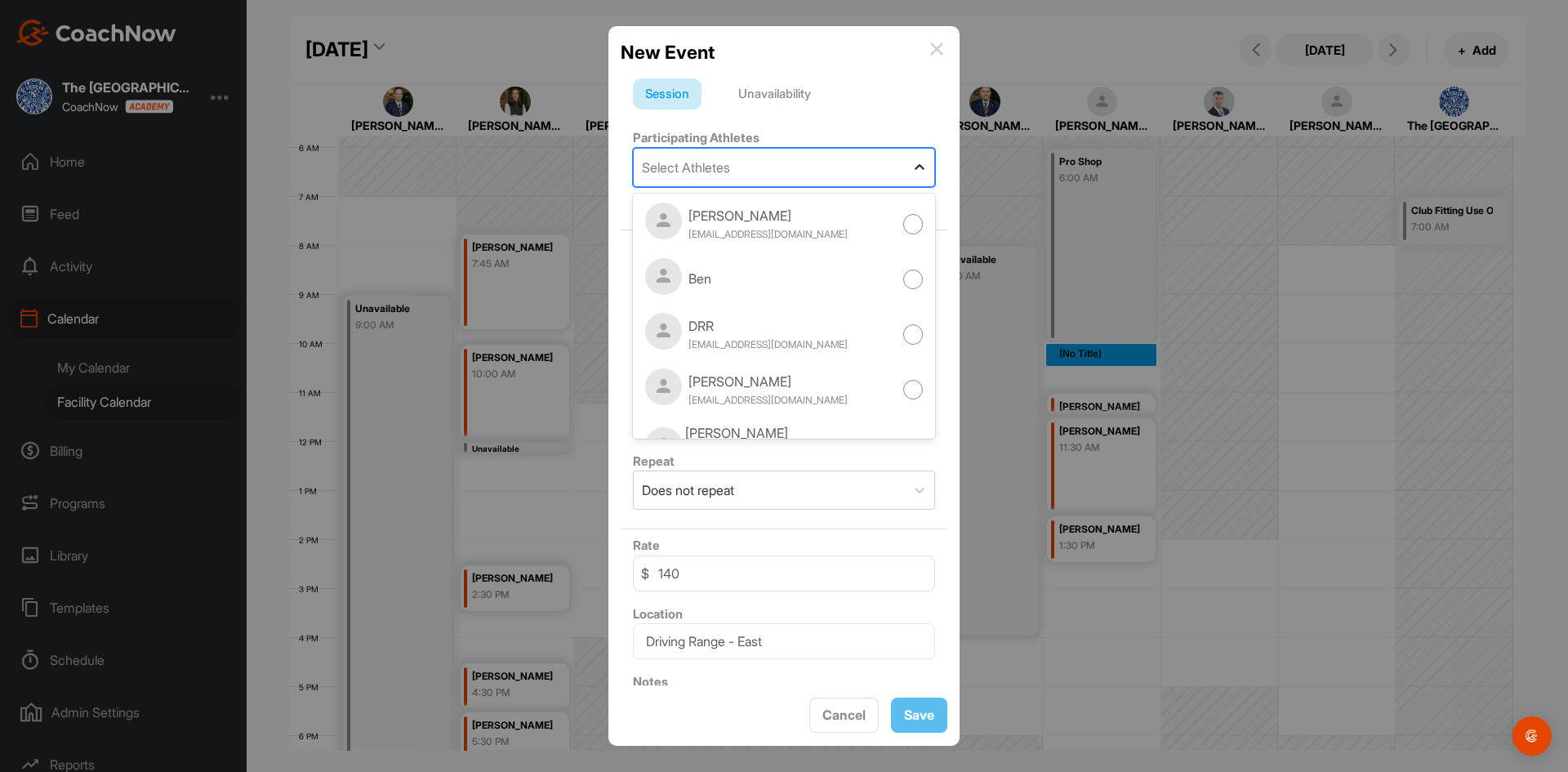
click at [911, 167] on icon at bounding box center [919, 167] width 16 height 16
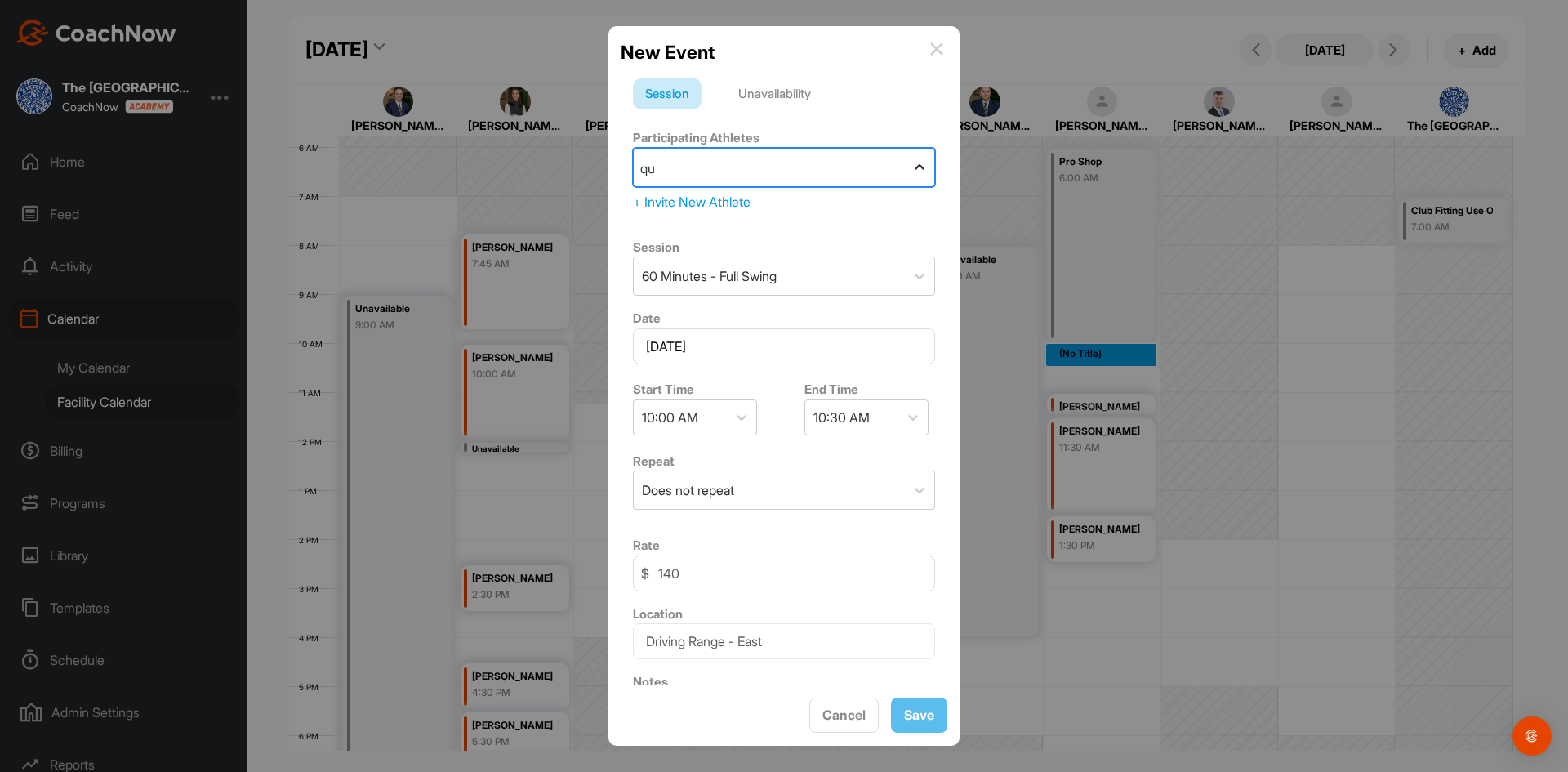
type input "q"
type input "[PERSON_NAME]"
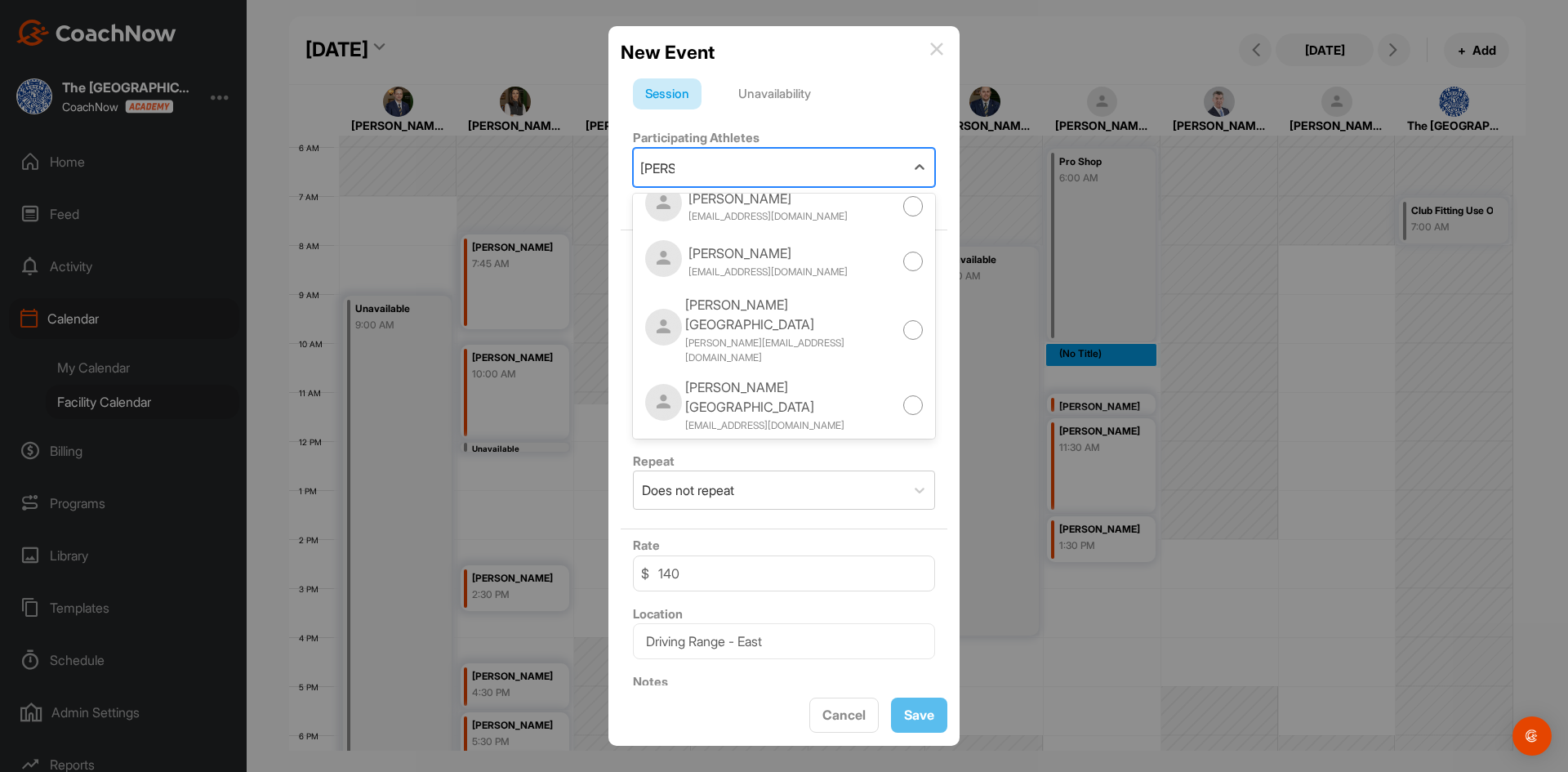
scroll to position [735, 0]
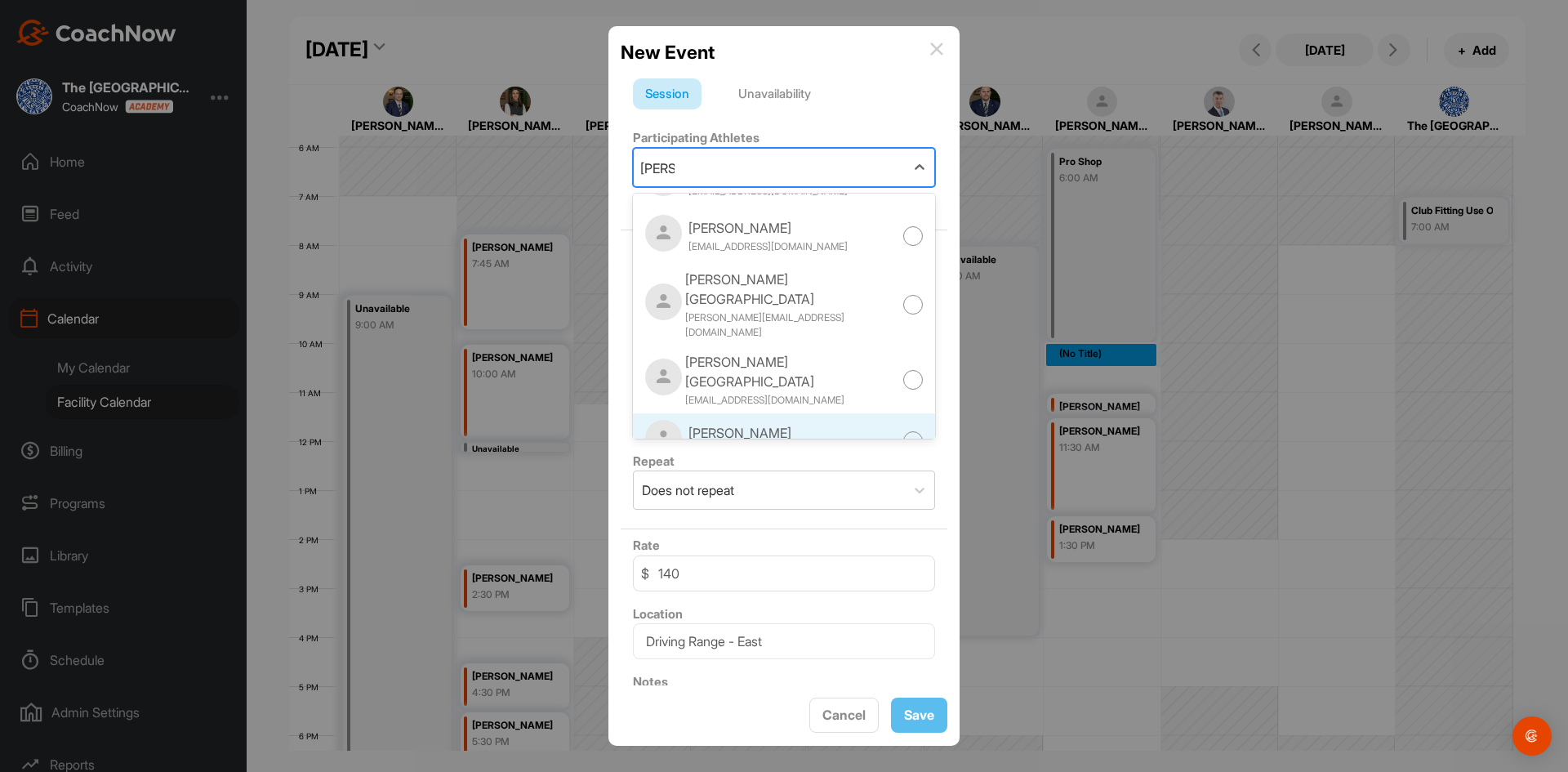
click at [904, 431] on div at bounding box center [914, 441] width 21 height 21
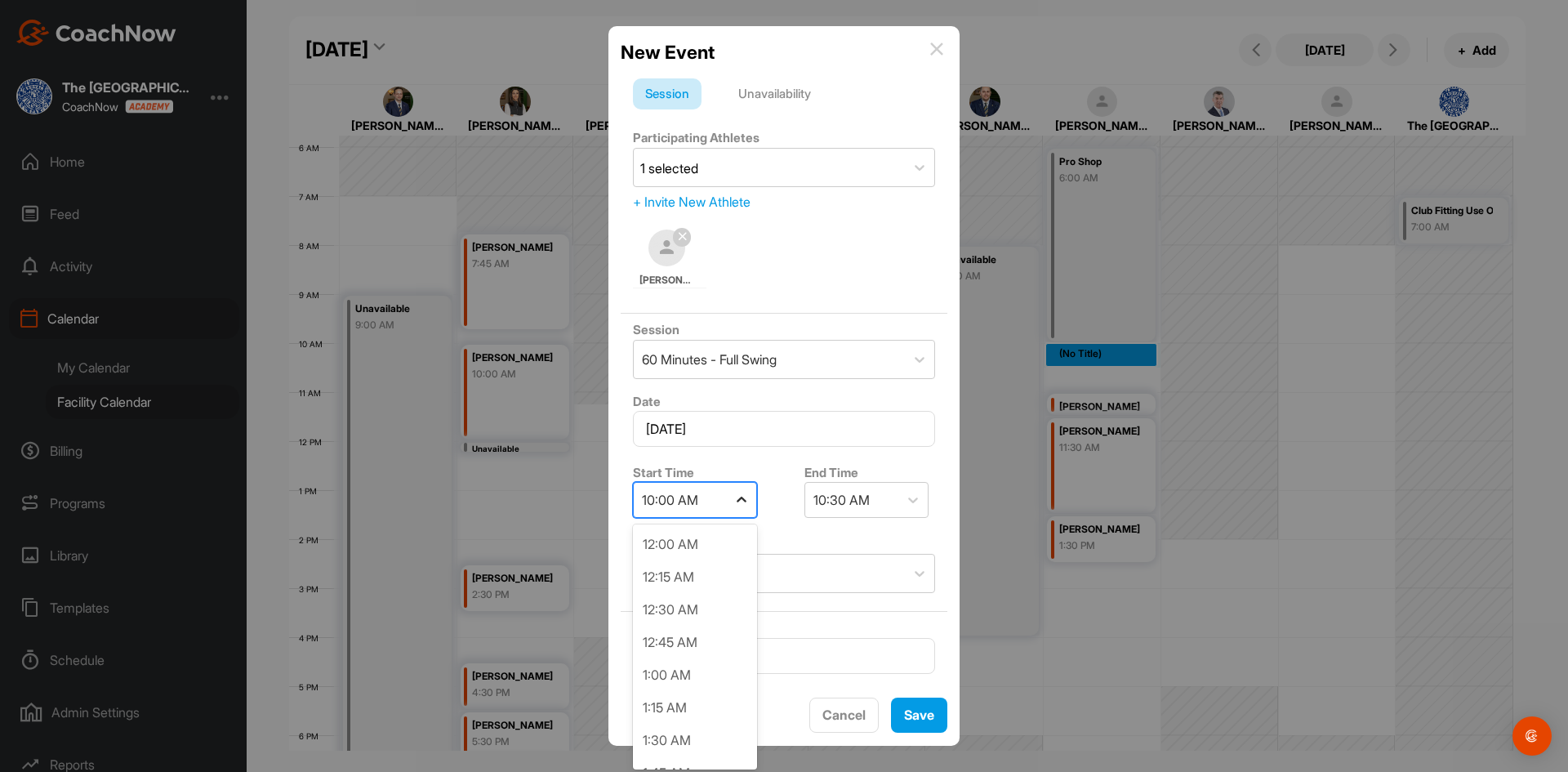
click at [740, 498] on icon at bounding box center [741, 499] width 16 height 16
click at [905, 497] on icon at bounding box center [912, 499] width 16 height 16
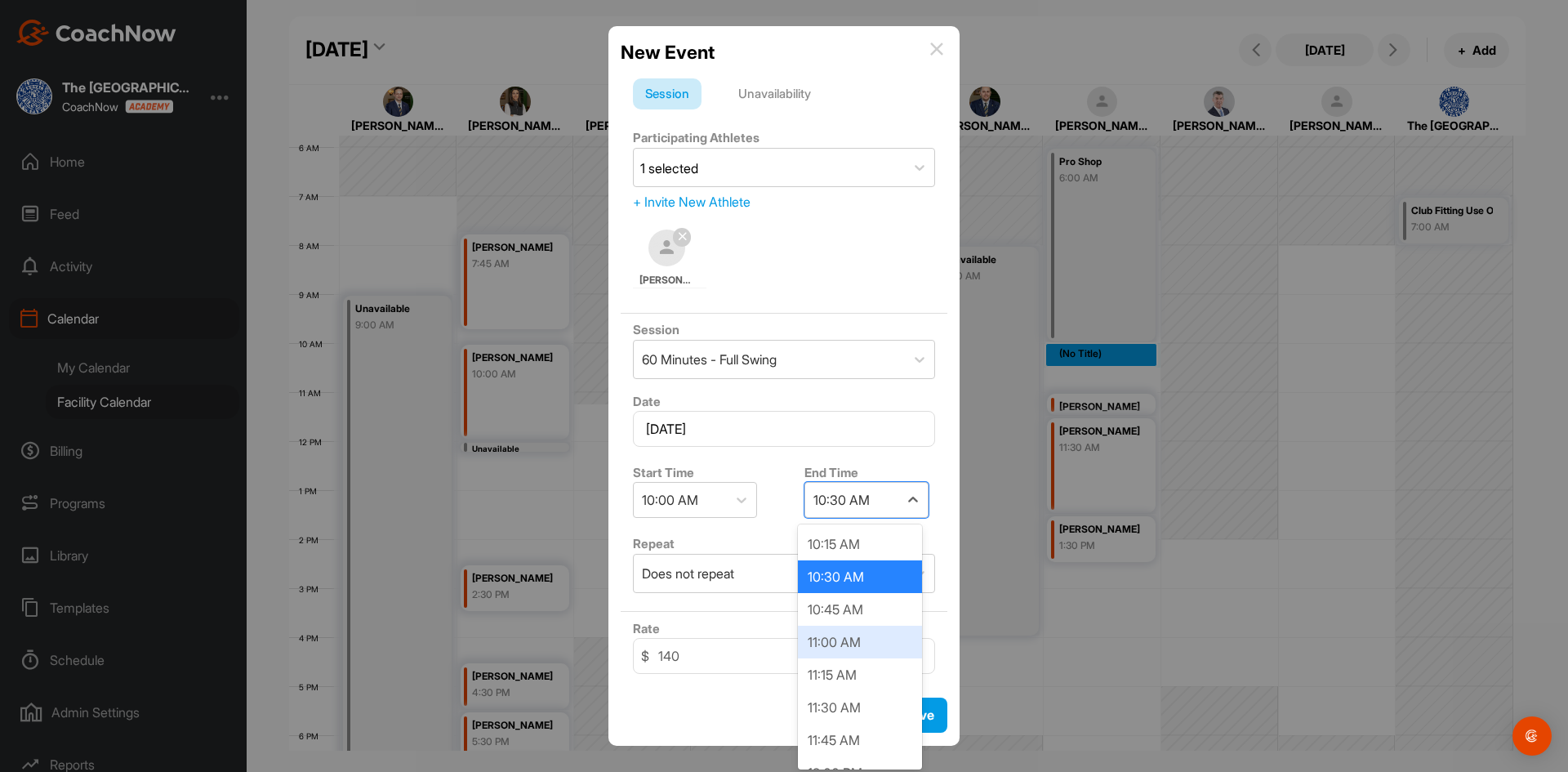
click at [851, 645] on div "11:00 AM" at bounding box center [859, 642] width 124 height 33
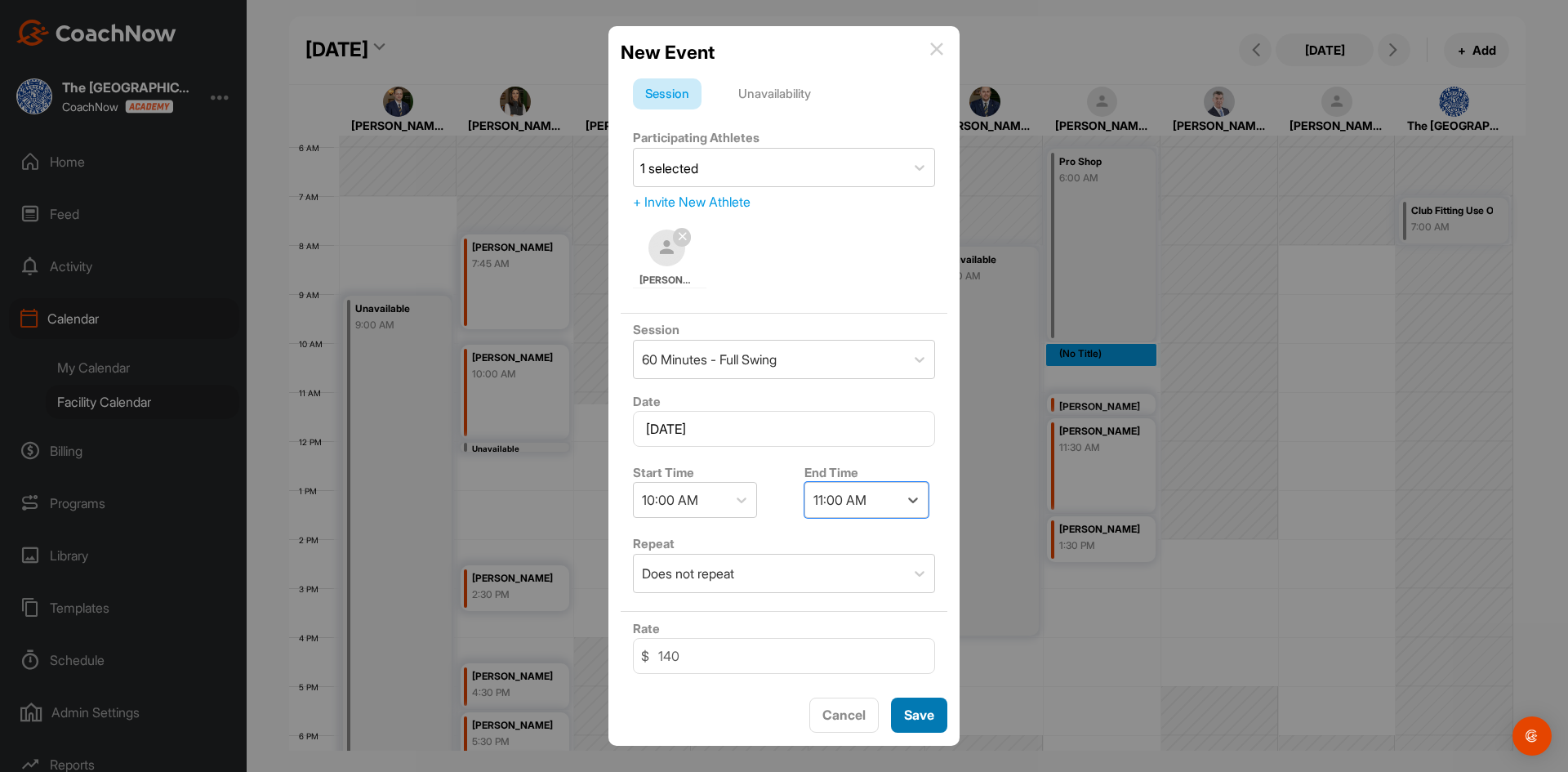
click at [921, 712] on button "Save" at bounding box center [920, 714] width 57 height 35
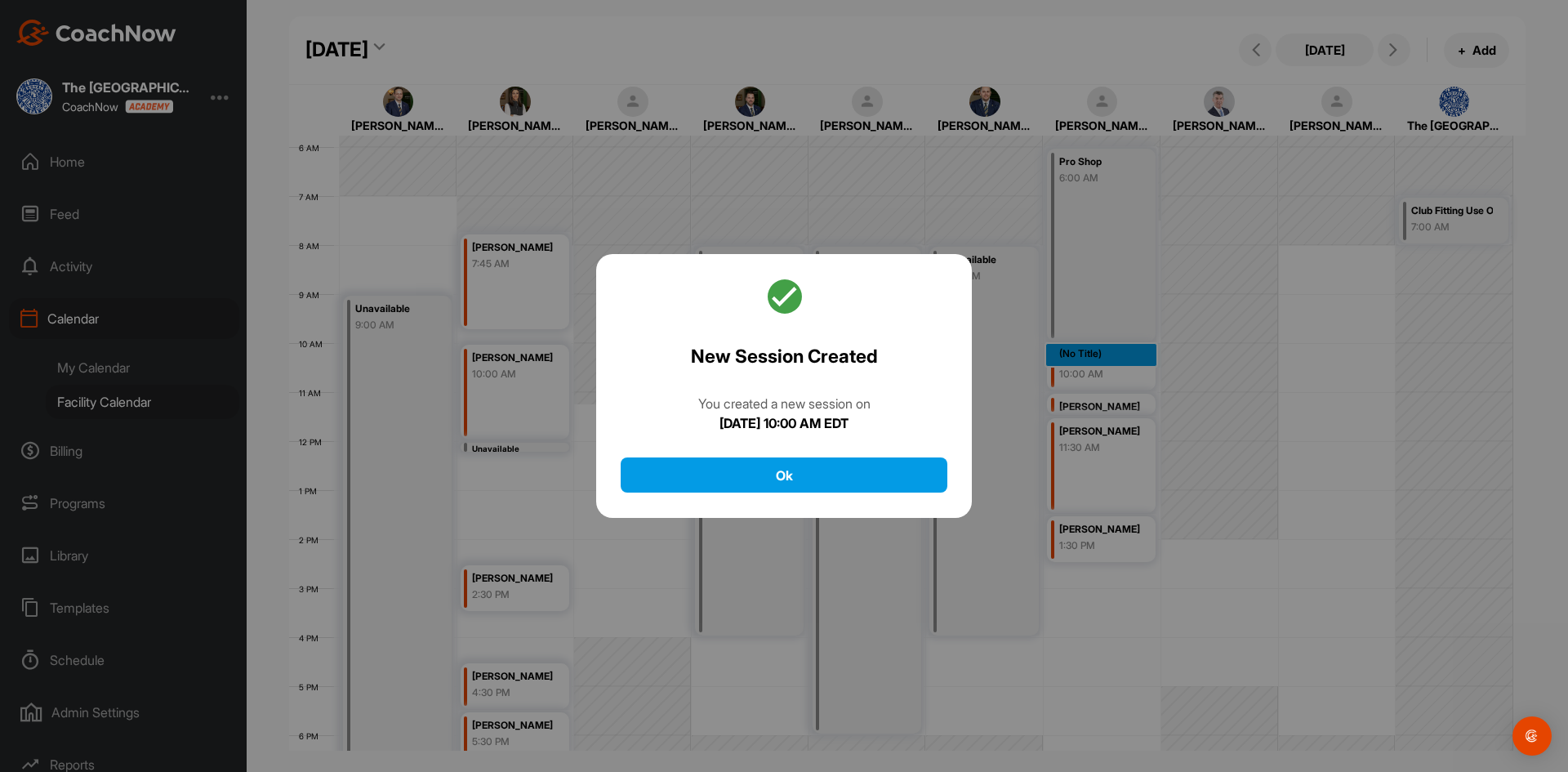
click at [1138, 356] on div at bounding box center [784, 386] width 1568 height 772
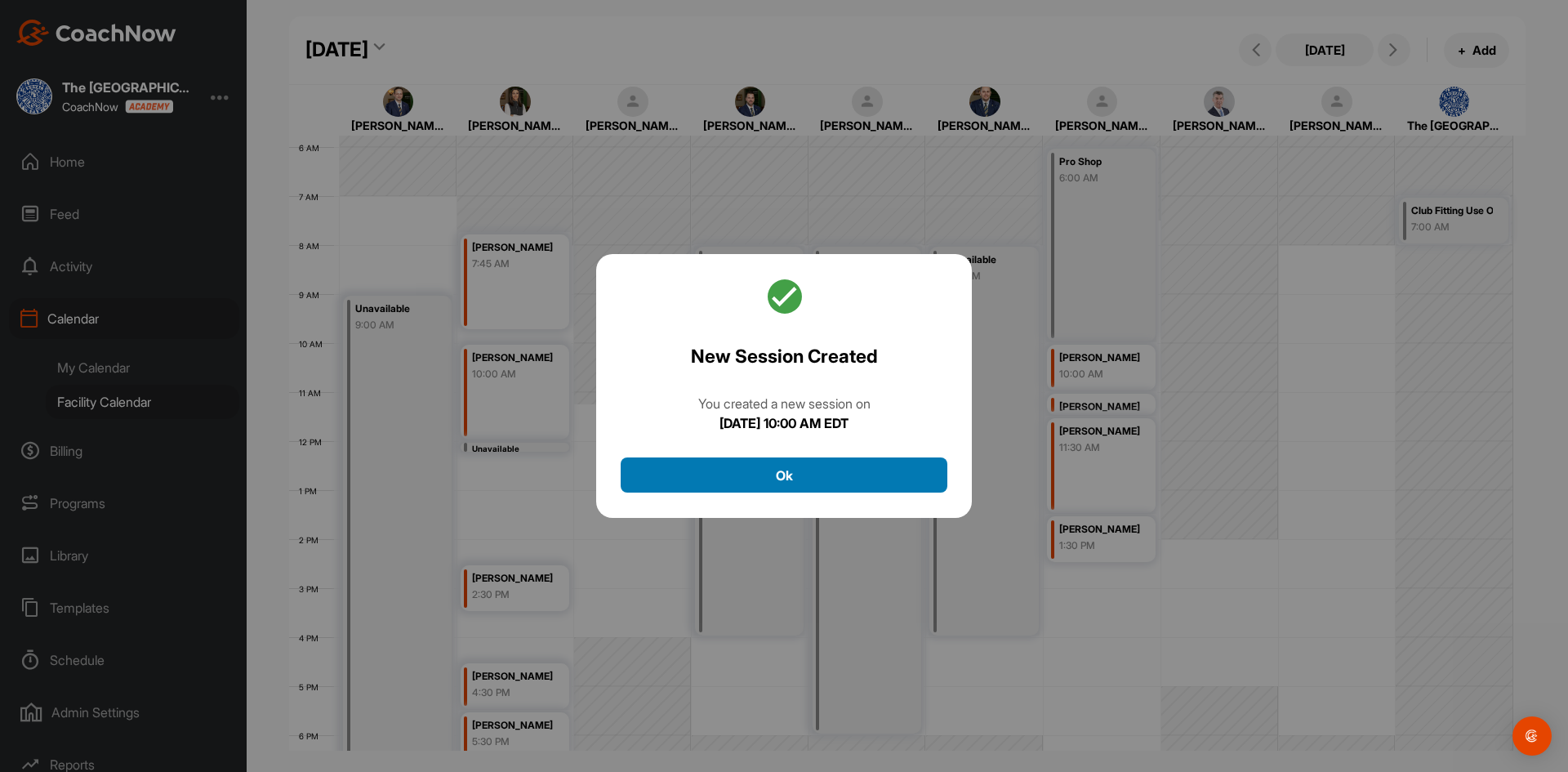
click at [788, 474] on button "Ok" at bounding box center [784, 474] width 327 height 35
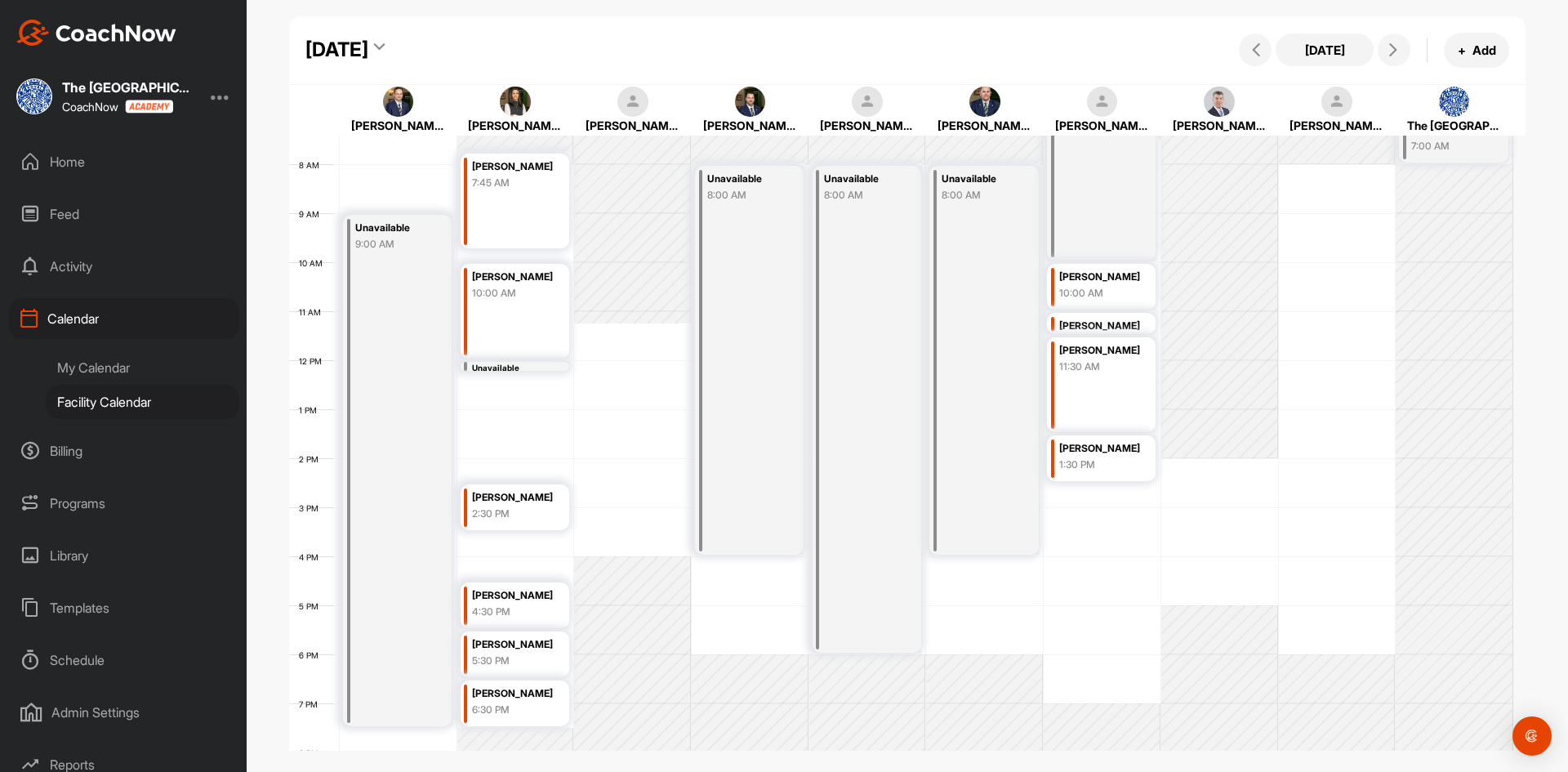
scroll to position [364, 0]
click at [385, 45] on icon at bounding box center [379, 49] width 10 height 16
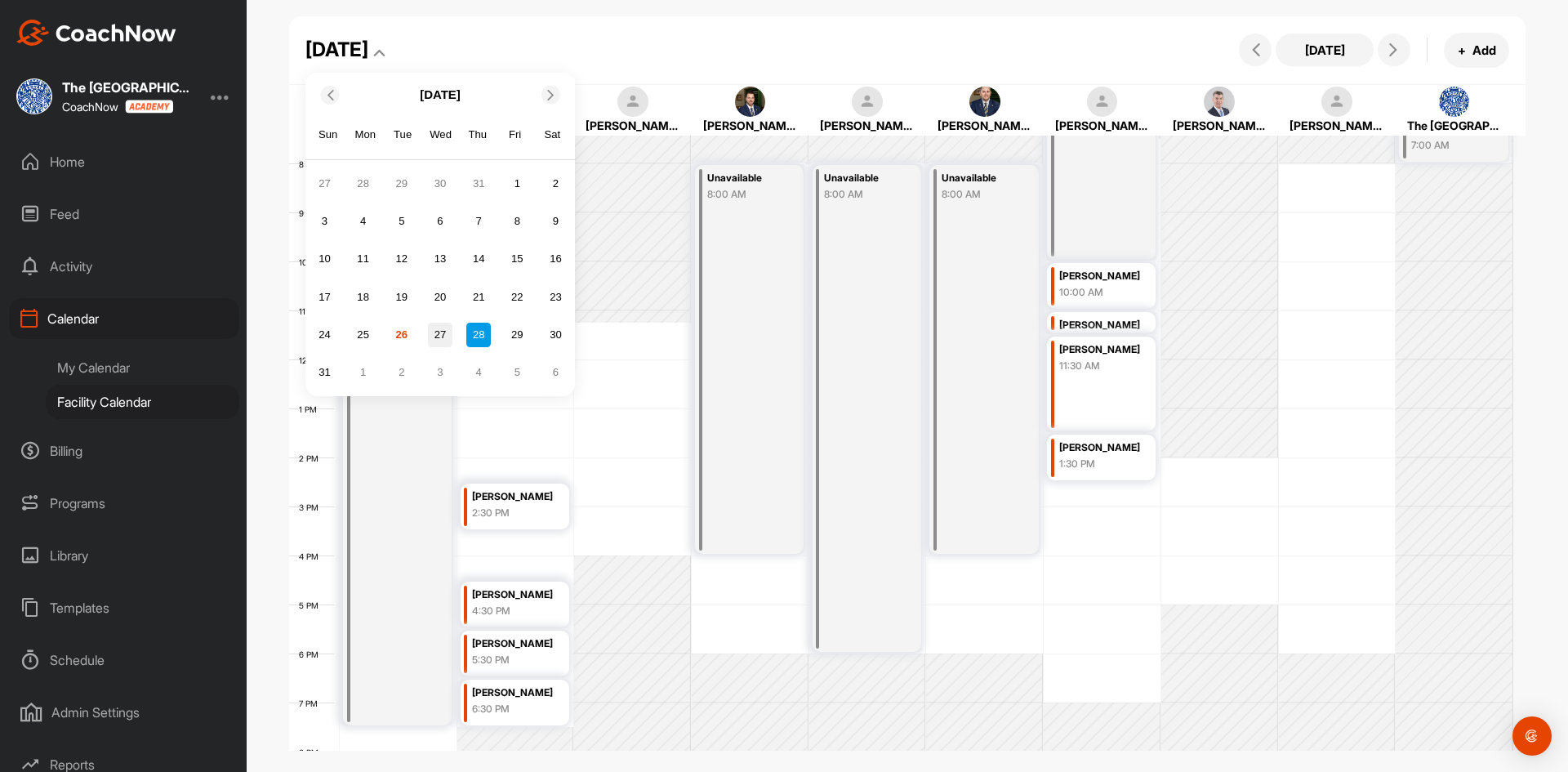
click at [436, 334] on div "27" at bounding box center [440, 335] width 25 height 25
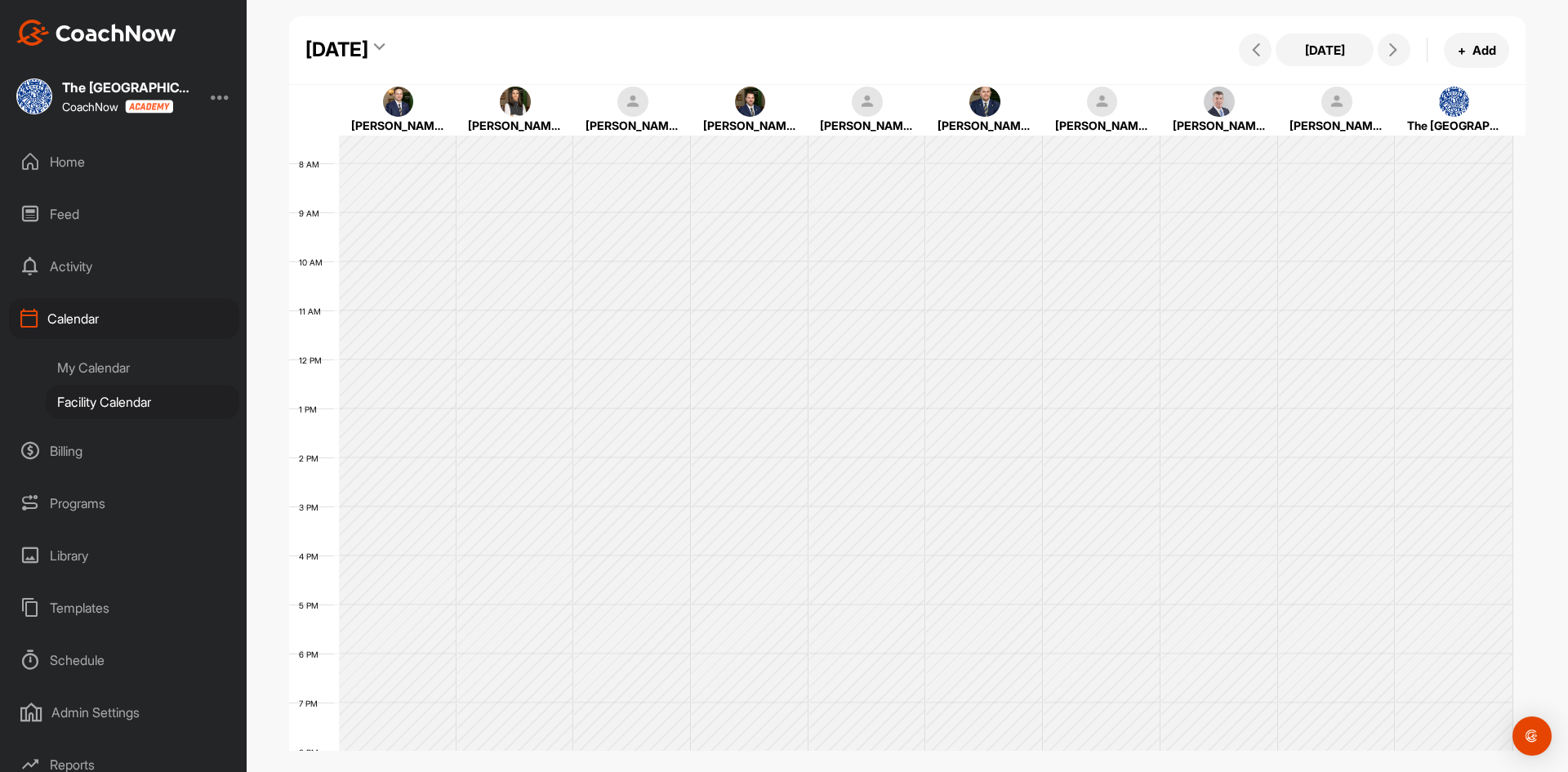
scroll to position [283, 0]
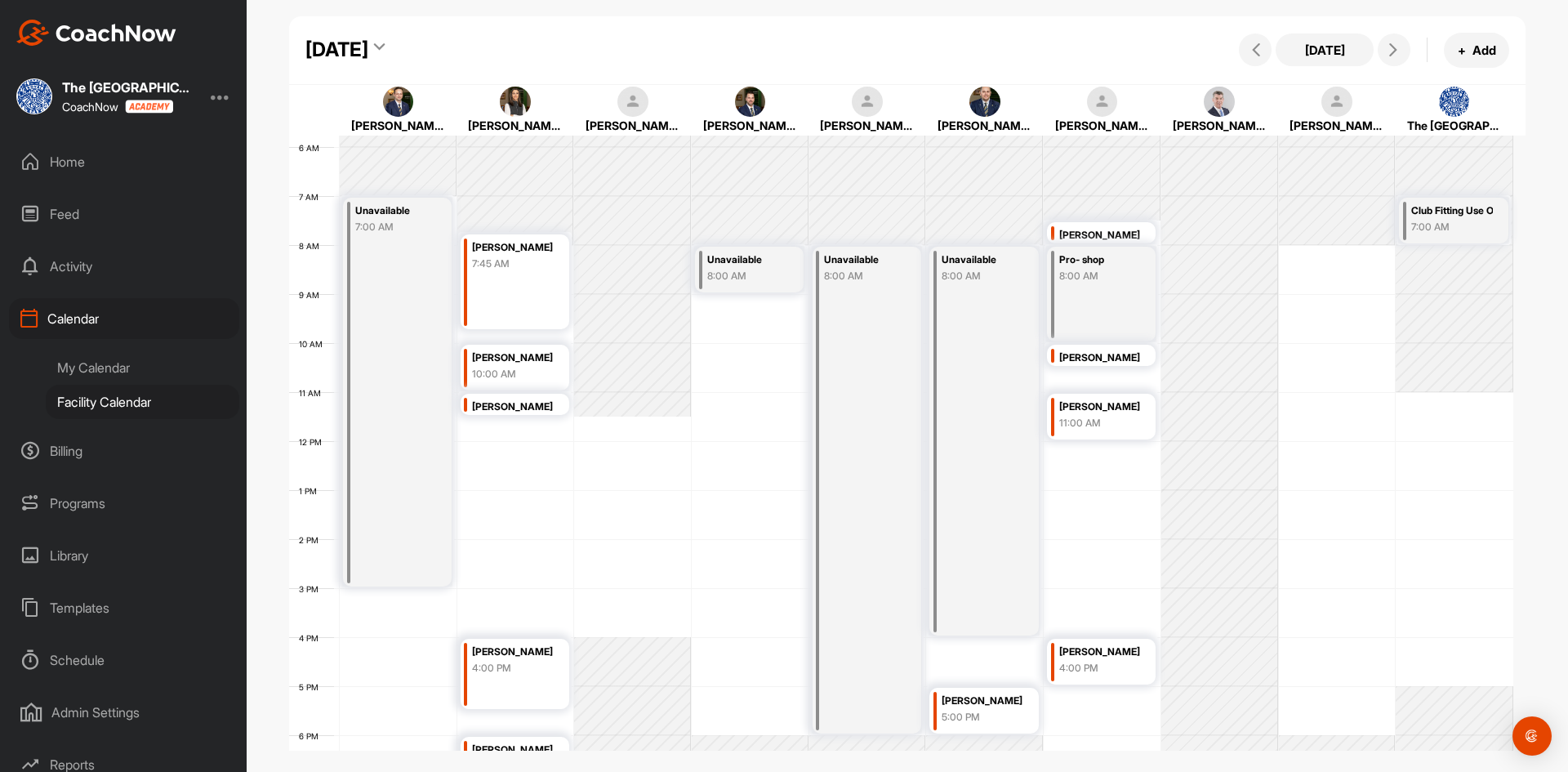
click at [385, 44] on icon at bounding box center [379, 49] width 10 height 16
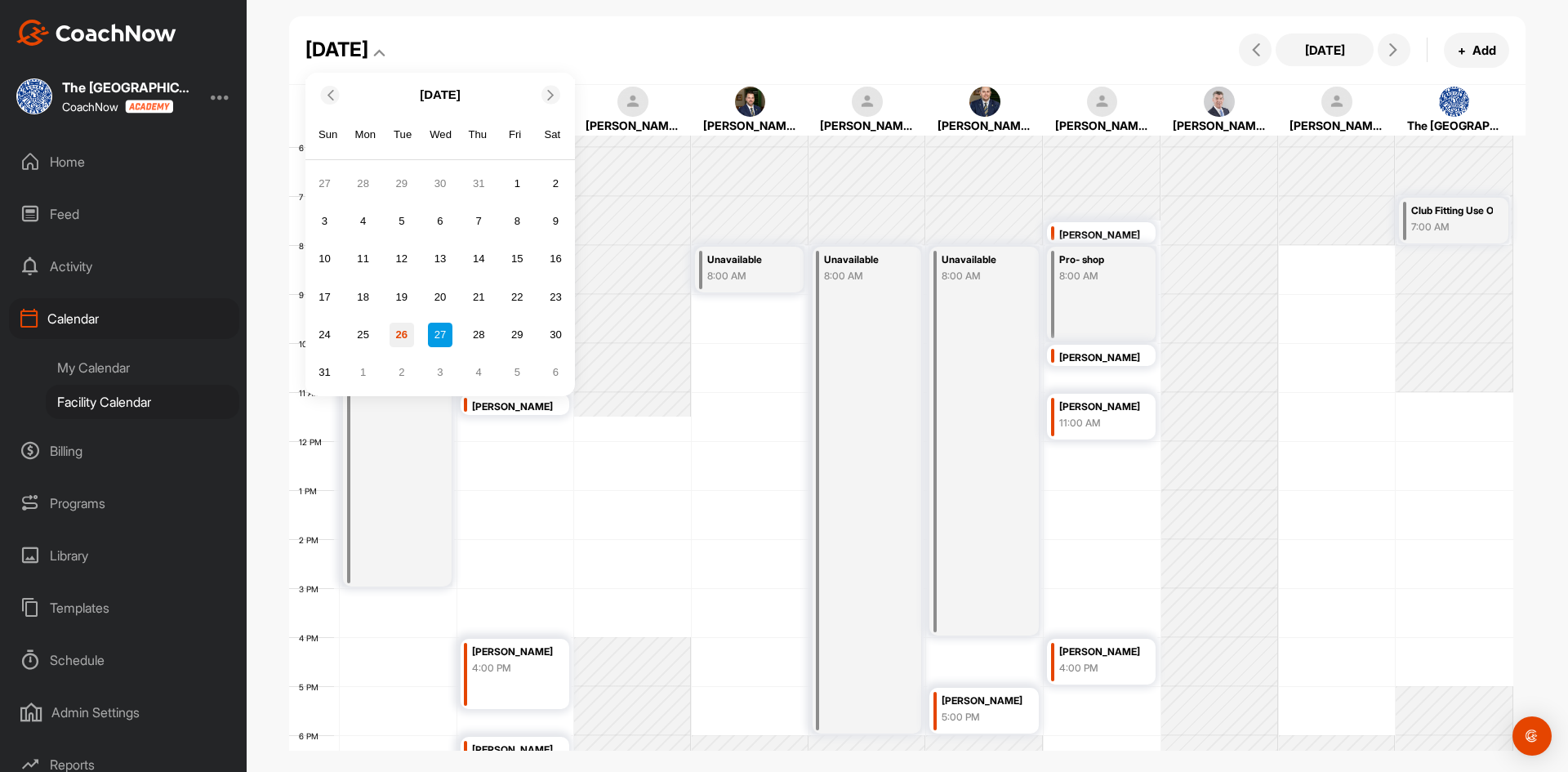
click at [408, 334] on div "26" at bounding box center [402, 335] width 25 height 25
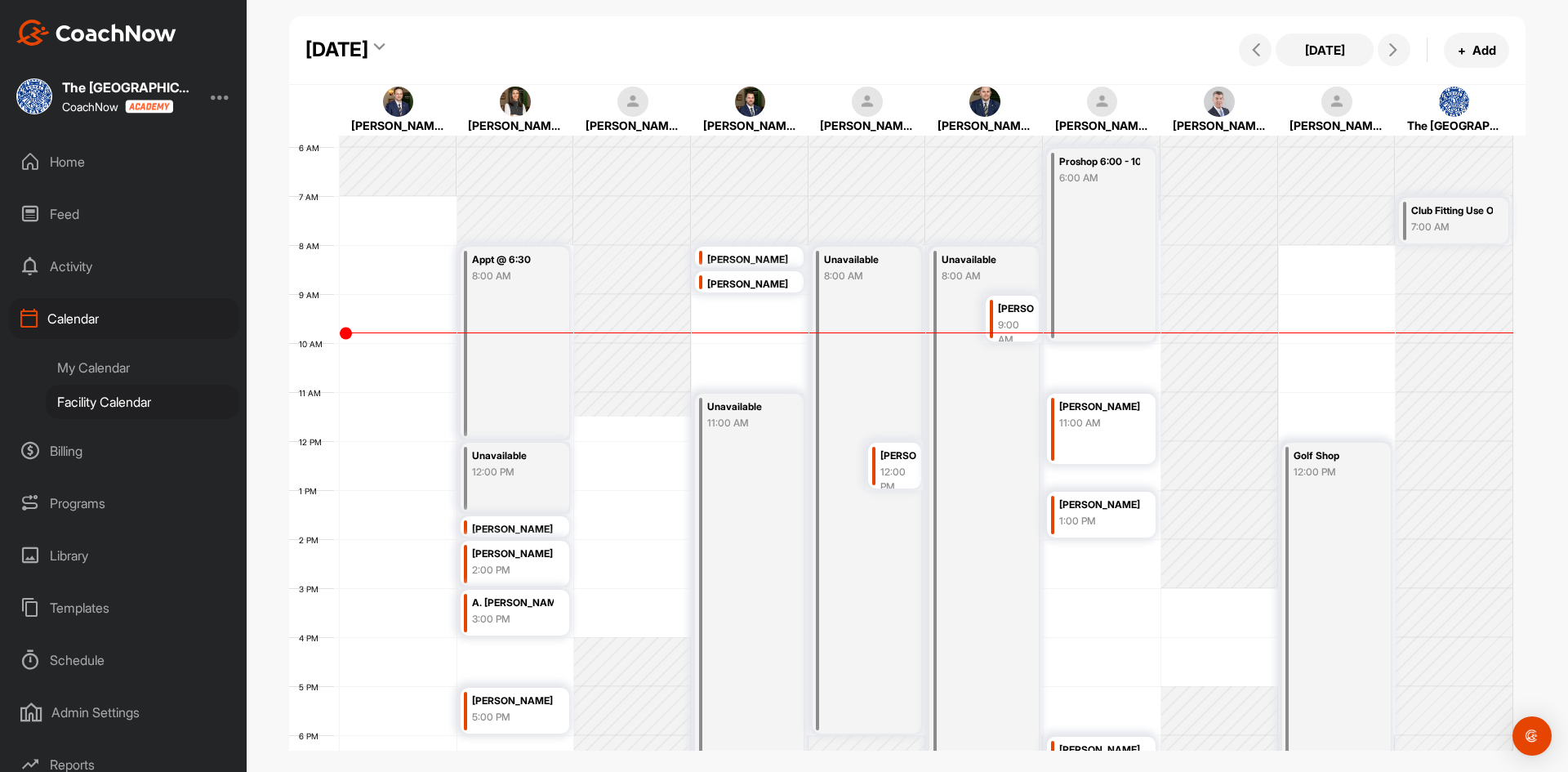
click at [385, 45] on icon at bounding box center [379, 49] width 10 height 16
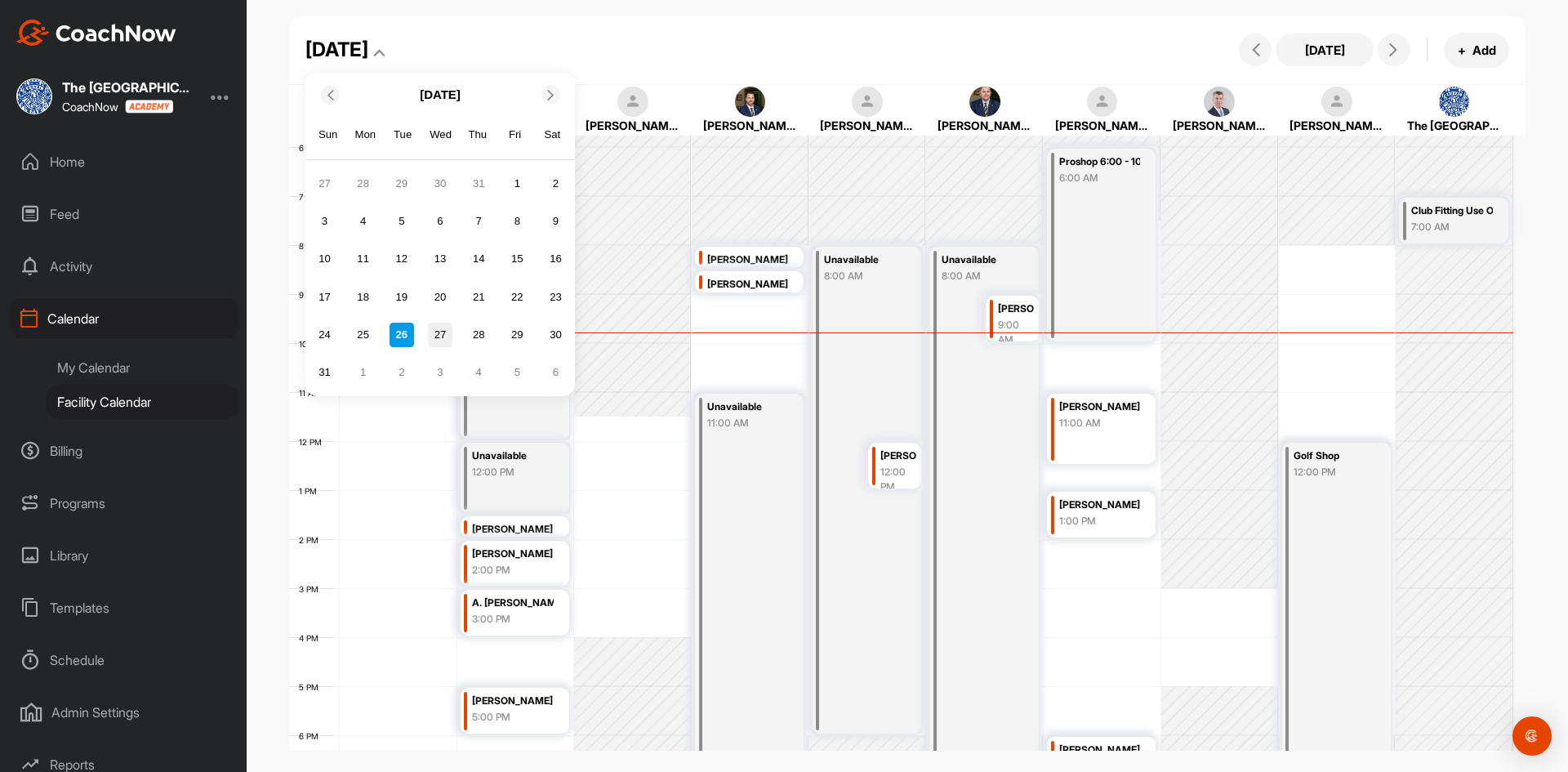
click at [441, 334] on div "27" at bounding box center [440, 335] width 25 height 25
